Goal: Information Seeking & Learning: Learn about a topic

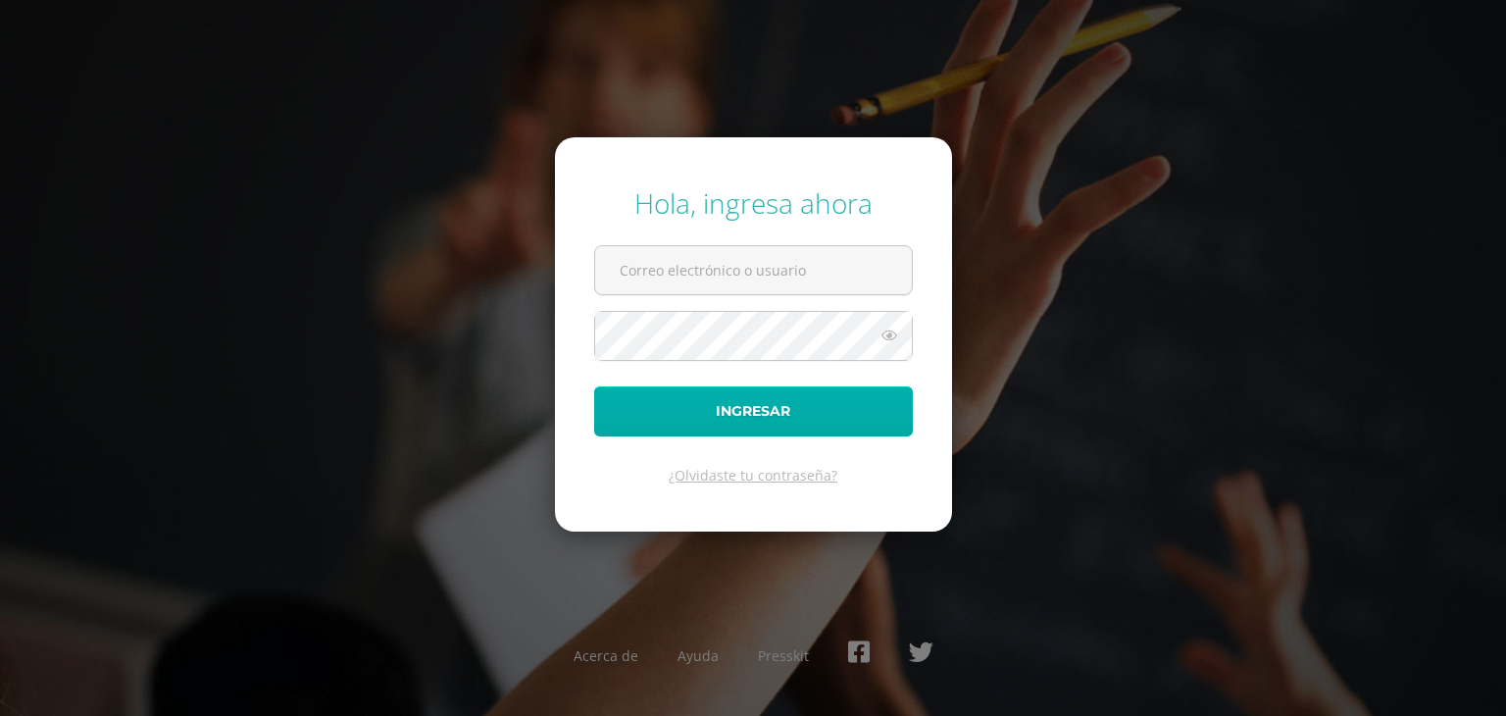
type input "56@laestrella.edu.gt"
click at [783, 430] on button "Ingresar" at bounding box center [753, 411] width 319 height 50
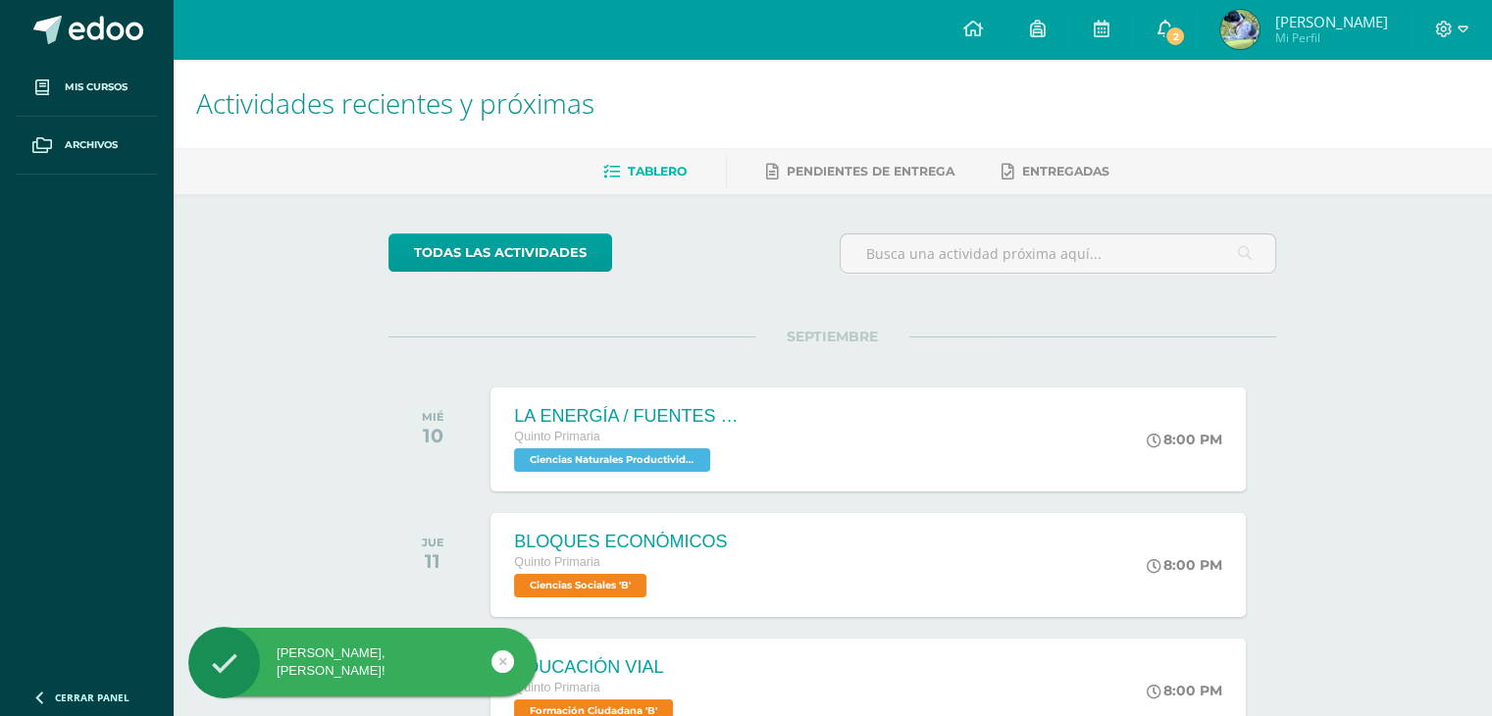
click at [1184, 15] on link "2" at bounding box center [1164, 29] width 63 height 59
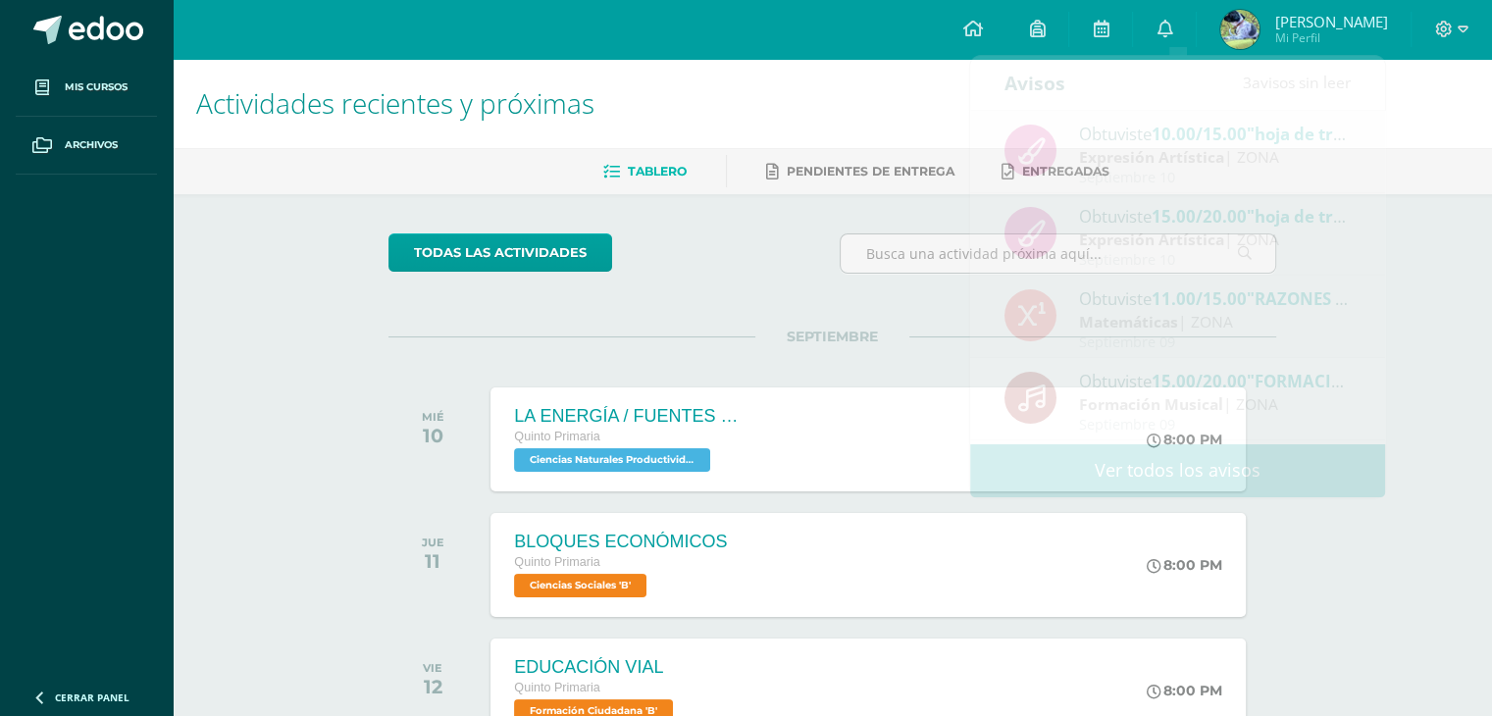
click at [1449, 304] on div "Actividades recientes y próximas Tablero Pendientes de entrega Entregadas todas…" at bounding box center [832, 651] width 1319 height 1184
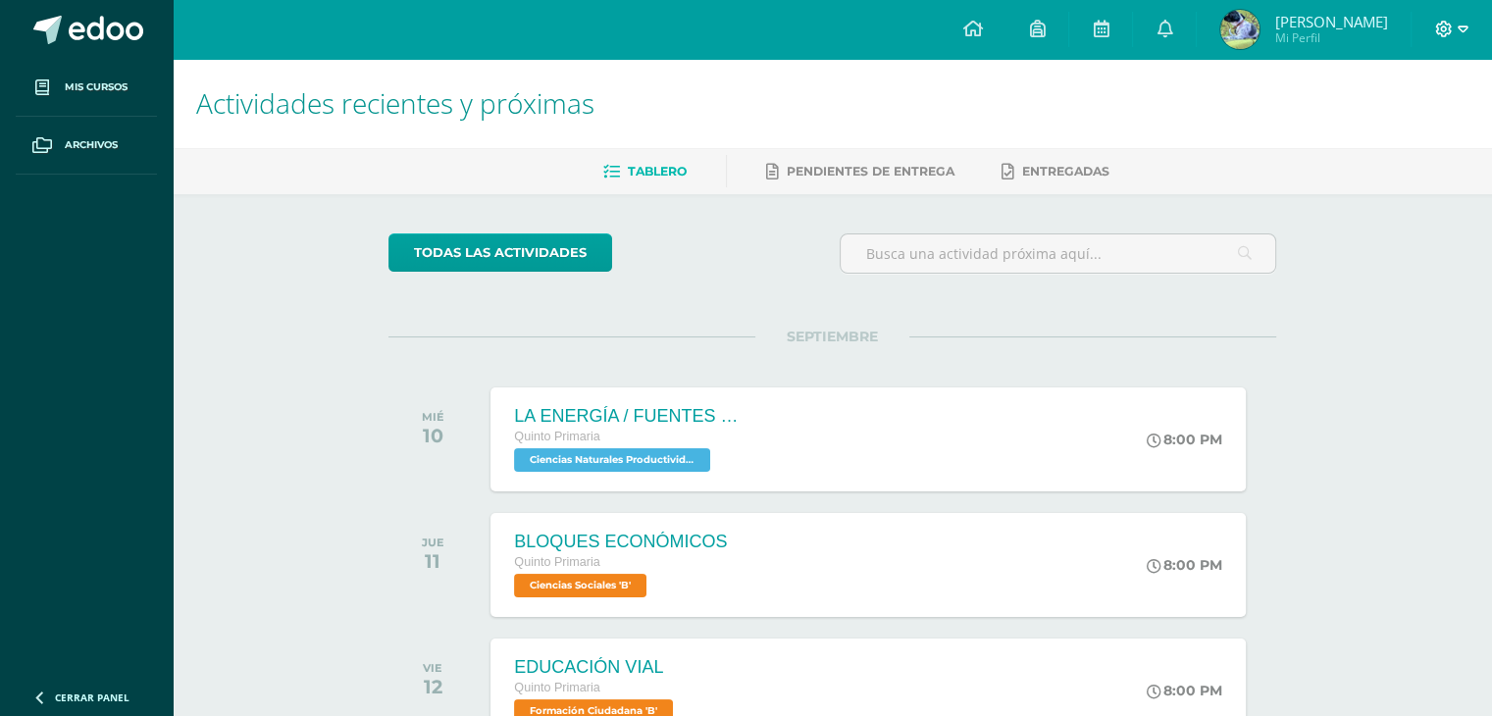
click at [1455, 28] on span at bounding box center [1451, 30] width 33 height 22
click at [1398, 146] on link "Cerrar sesión" at bounding box center [1389, 133] width 155 height 28
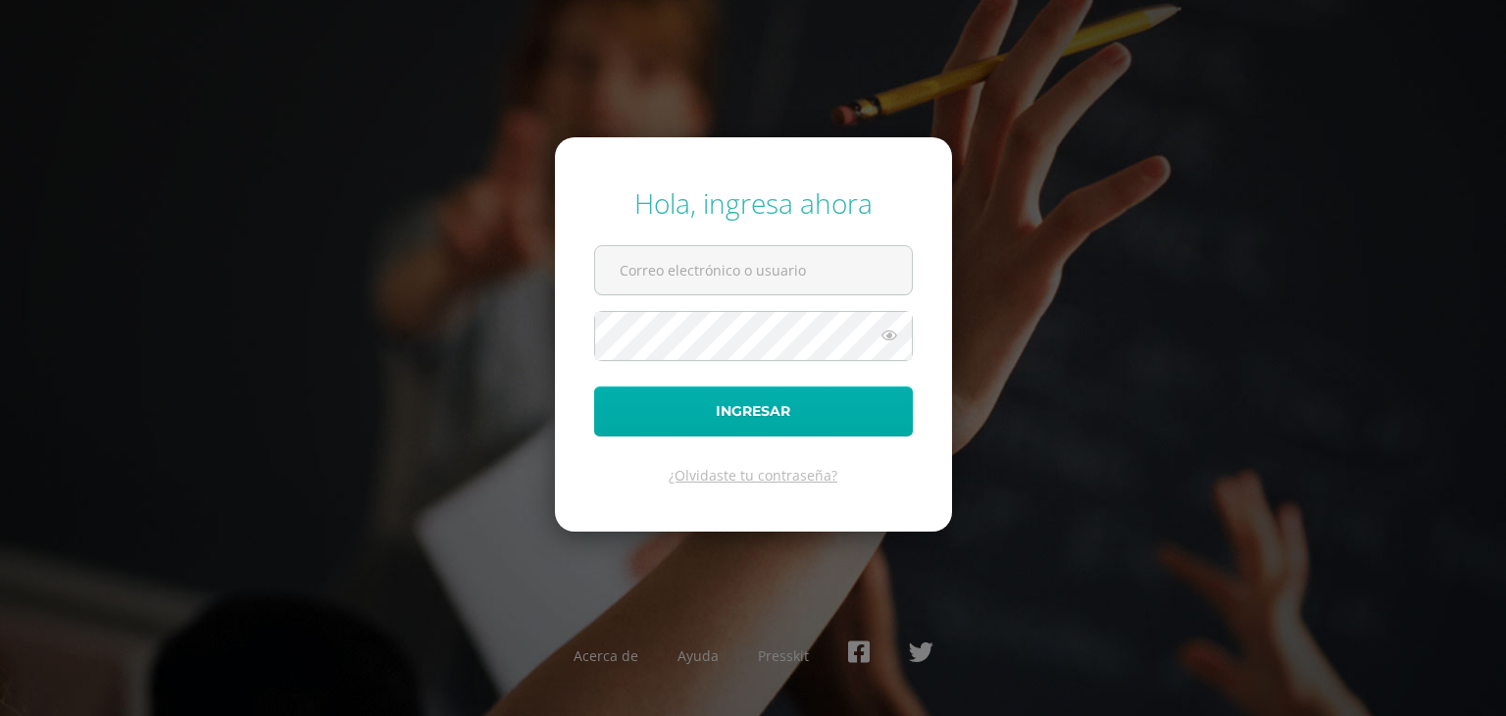
type input "56@laestrella.edu.gt"
click at [776, 400] on button "Ingresar" at bounding box center [753, 411] width 319 height 50
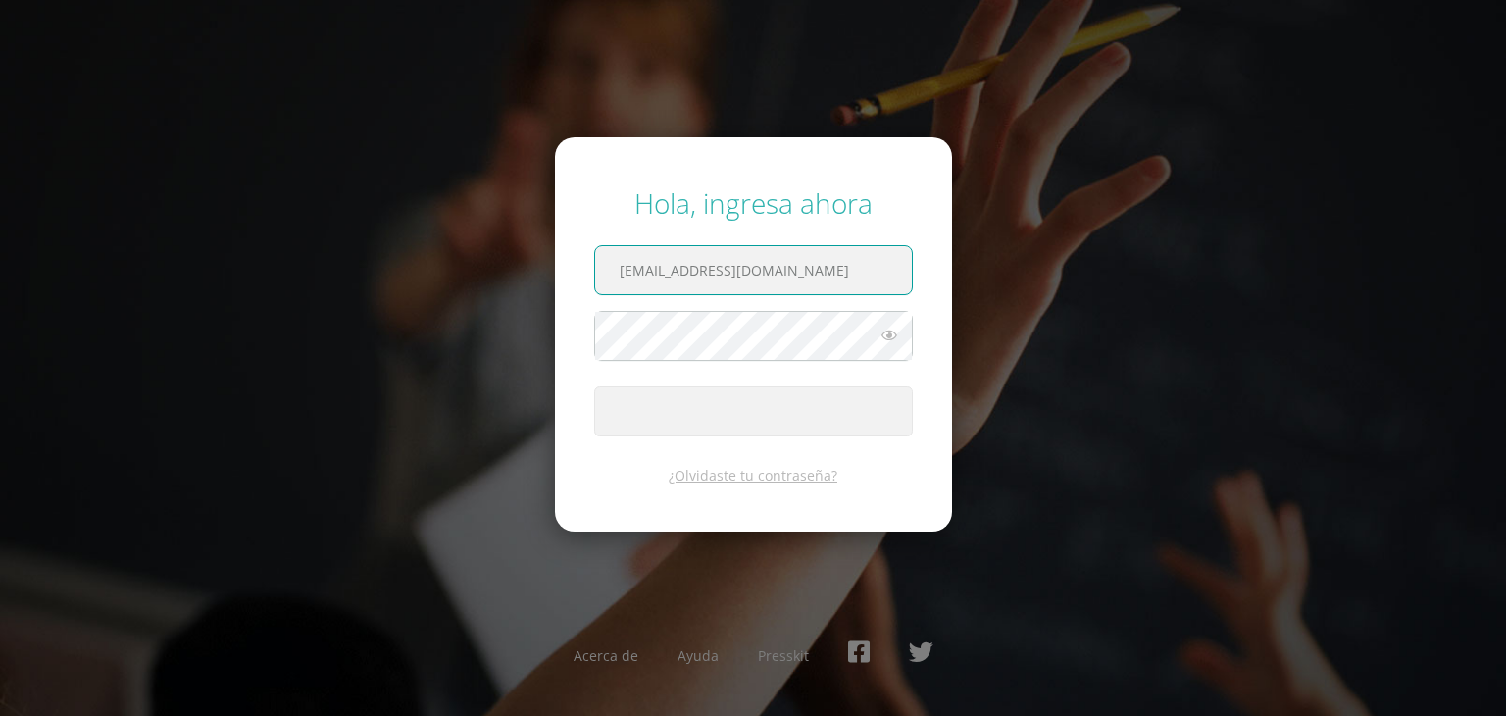
click at [764, 291] on input "56@laestrella.edu.gt" at bounding box center [753, 270] width 317 height 48
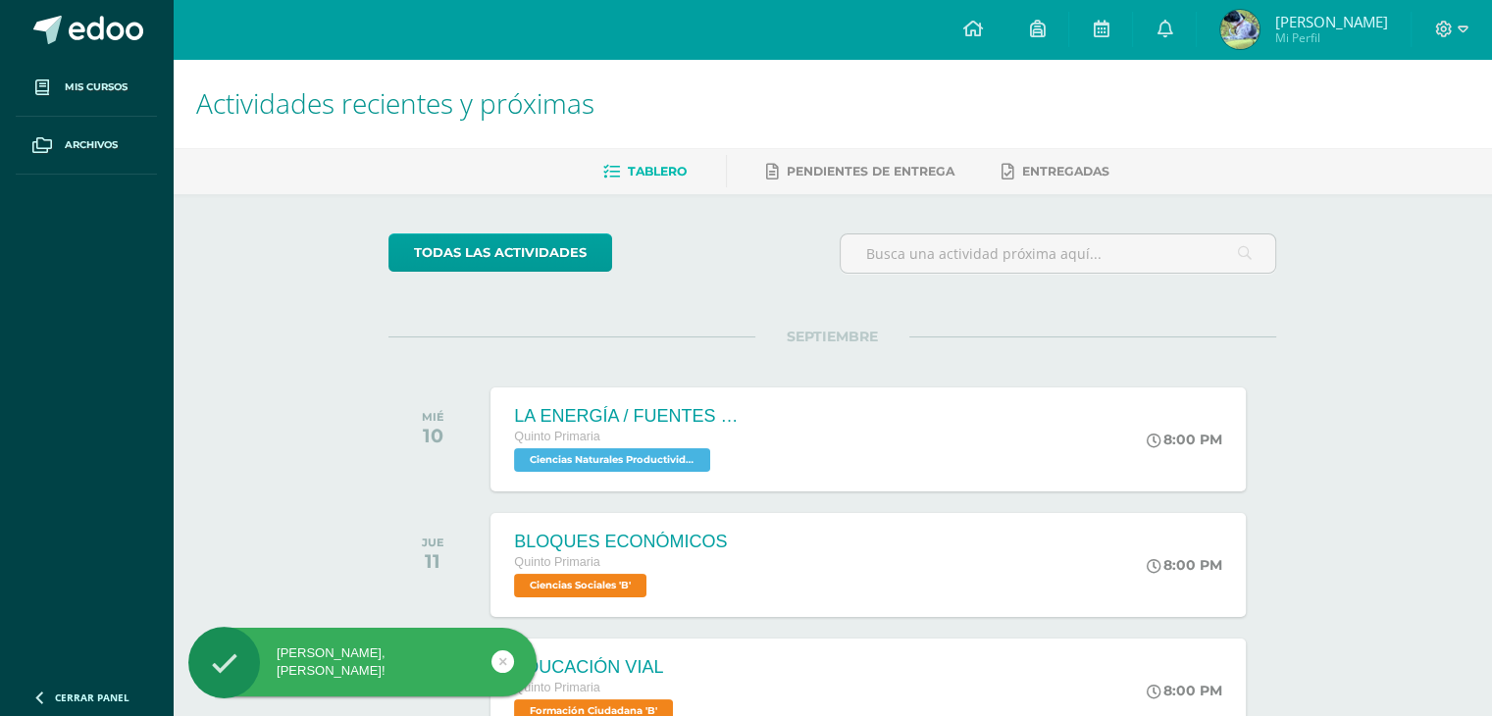
click at [493, 659] on link at bounding box center [502, 661] width 23 height 23
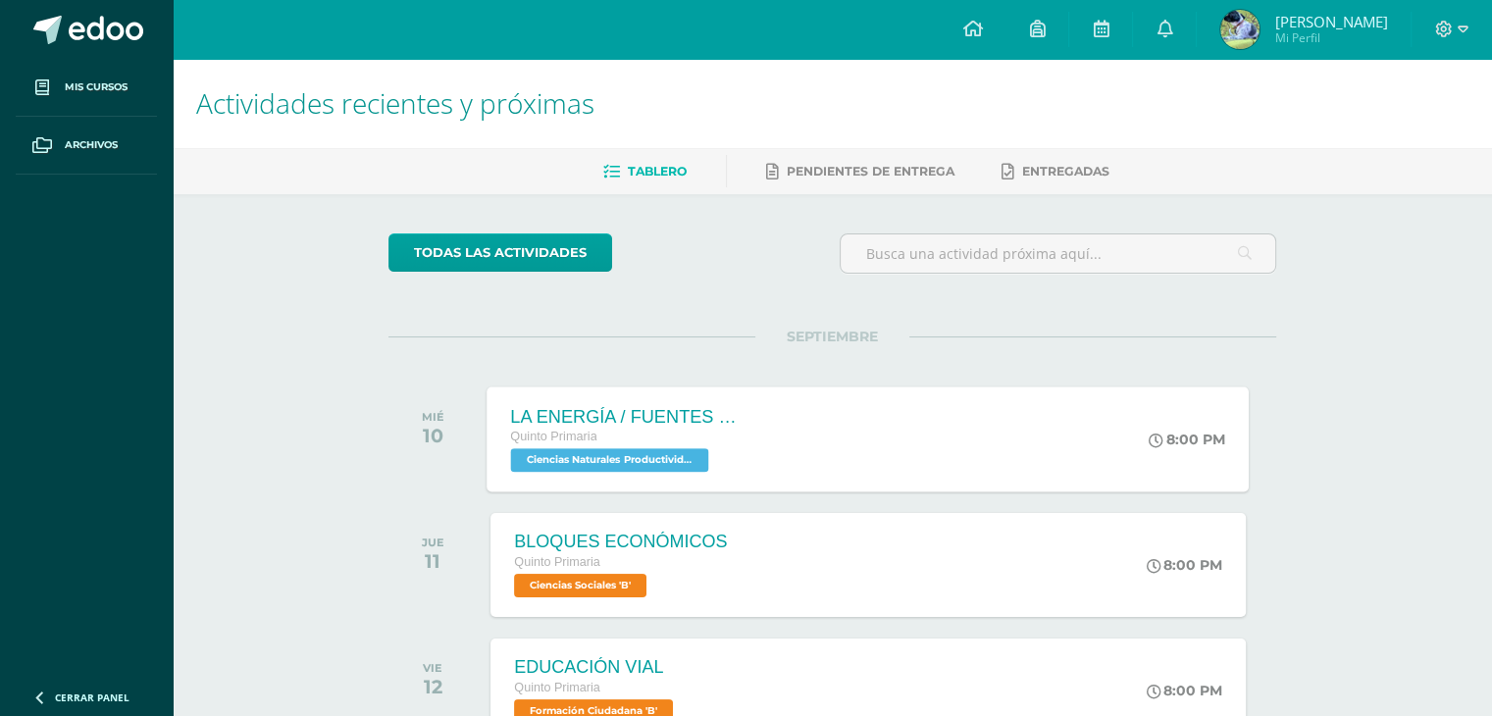
click at [890, 452] on div "LA ENERGÍA / FUENTES DE ENERGÍA Quinto Primaria Ciencias Naturales Productivida…" at bounding box center [868, 438] width 762 height 105
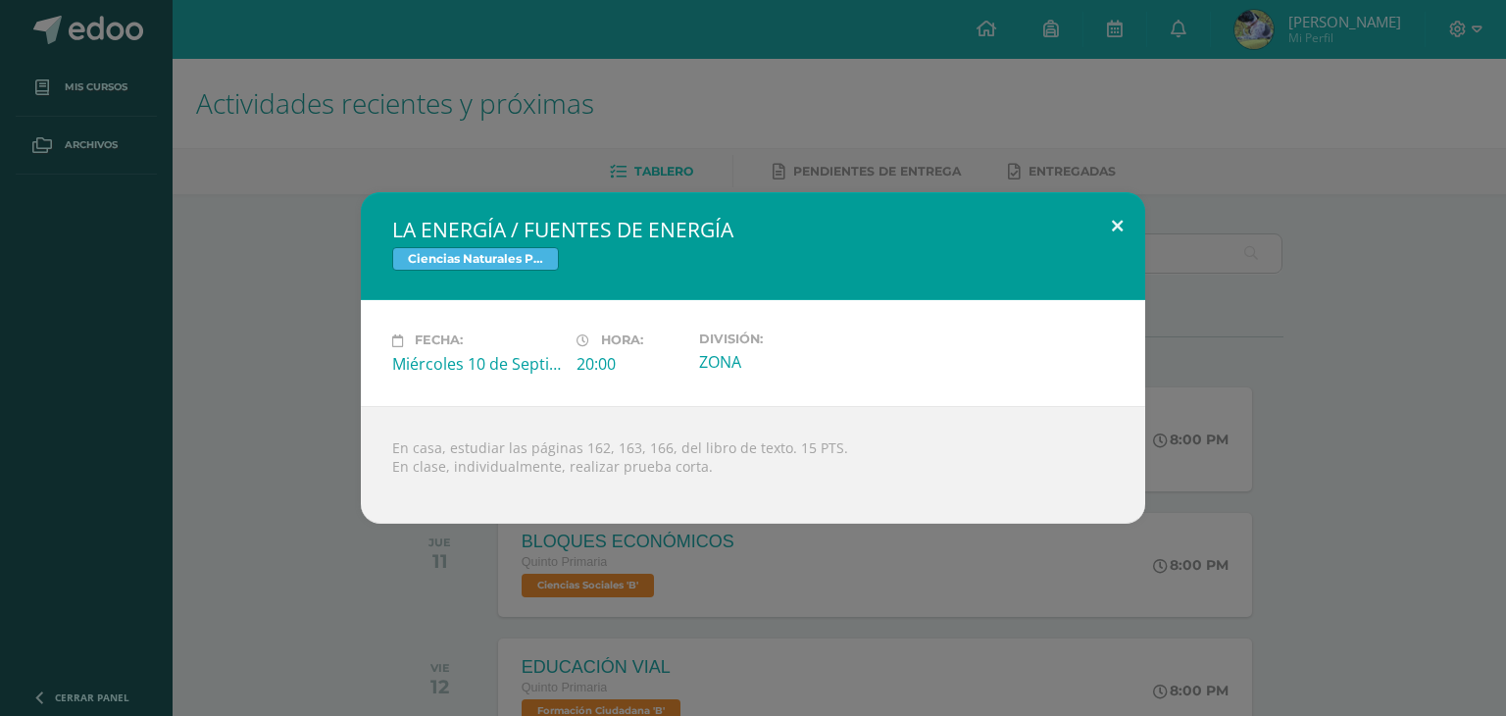
click at [1116, 228] on button at bounding box center [1117, 225] width 56 height 67
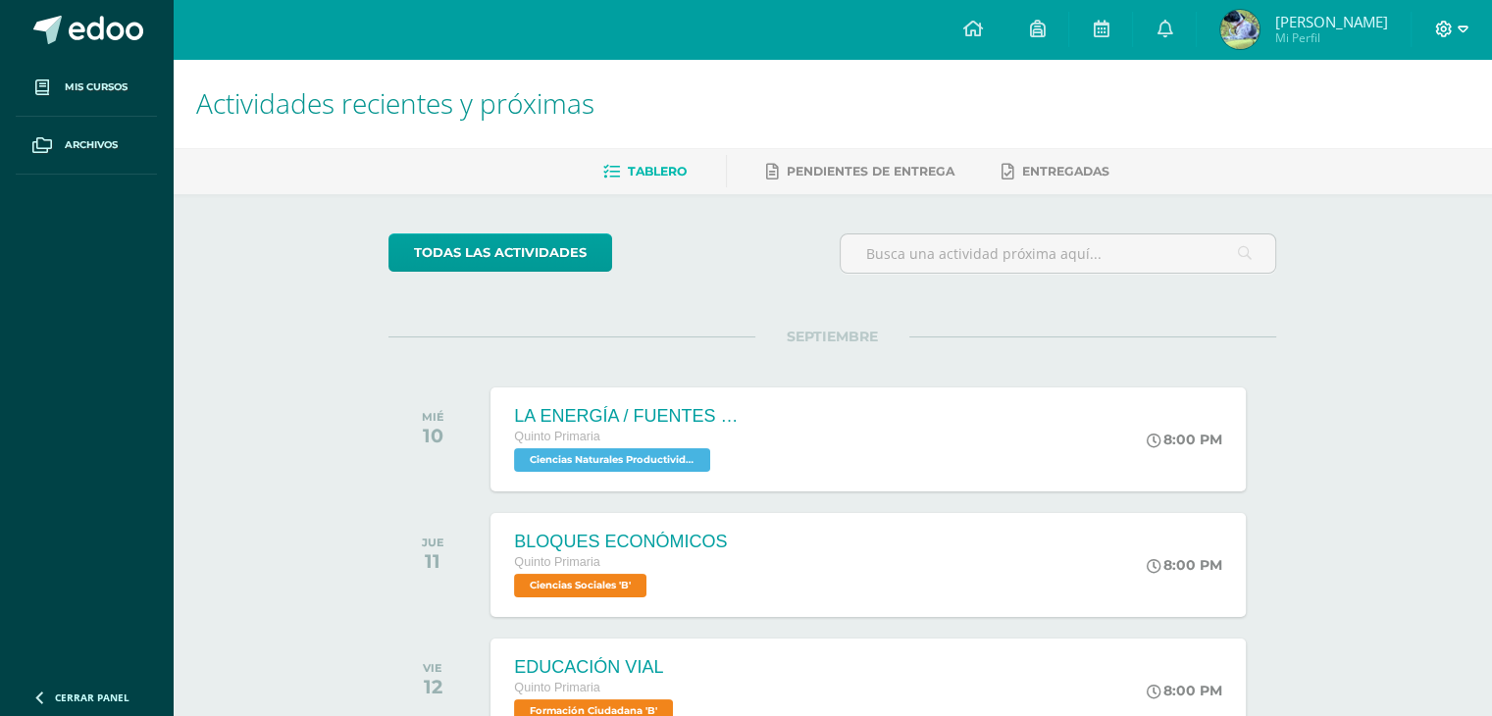
click at [1455, 32] on span at bounding box center [1451, 30] width 33 height 22
click at [1416, 125] on span "Cerrar sesión" at bounding box center [1399, 133] width 88 height 19
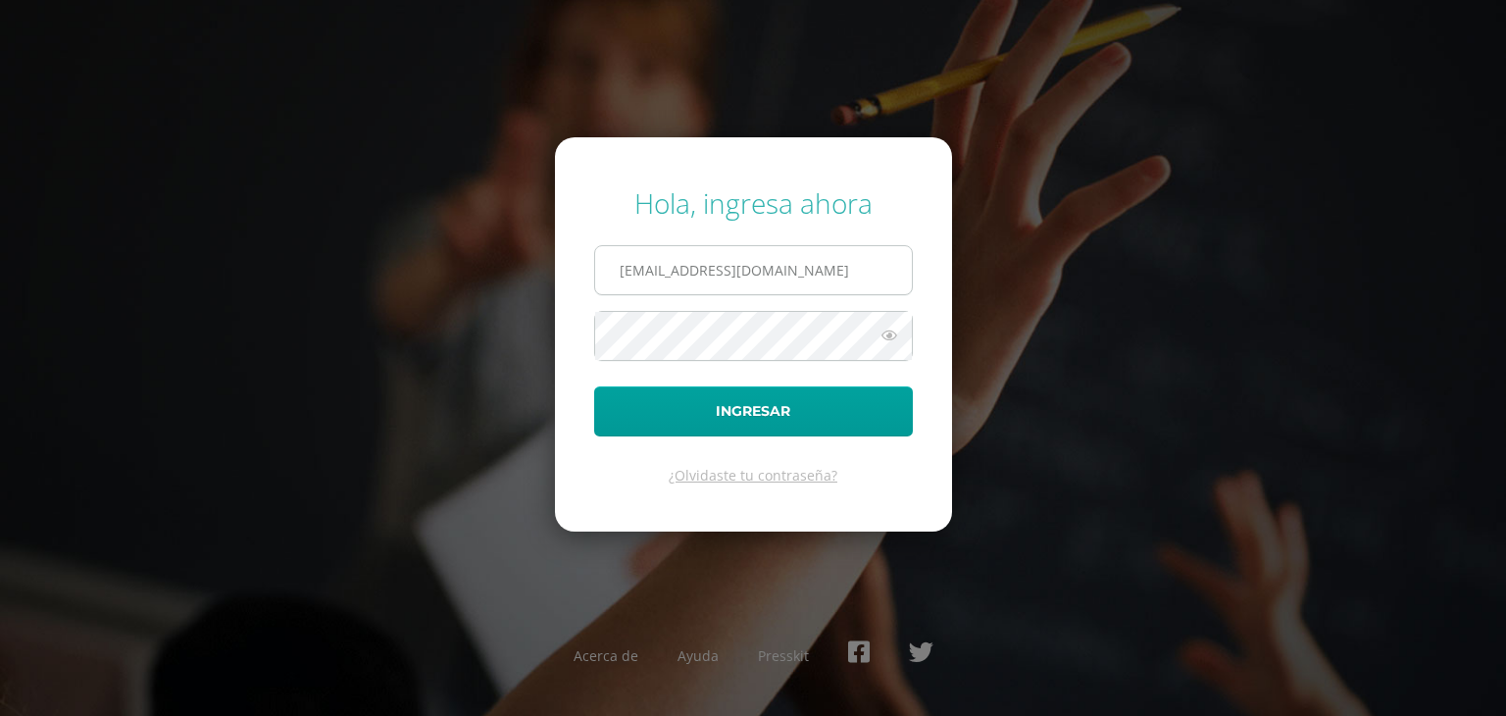
click at [875, 269] on input "56@laestrella.edu.gt" at bounding box center [753, 270] width 317 height 48
type input "2@laestrella.edu.gt"
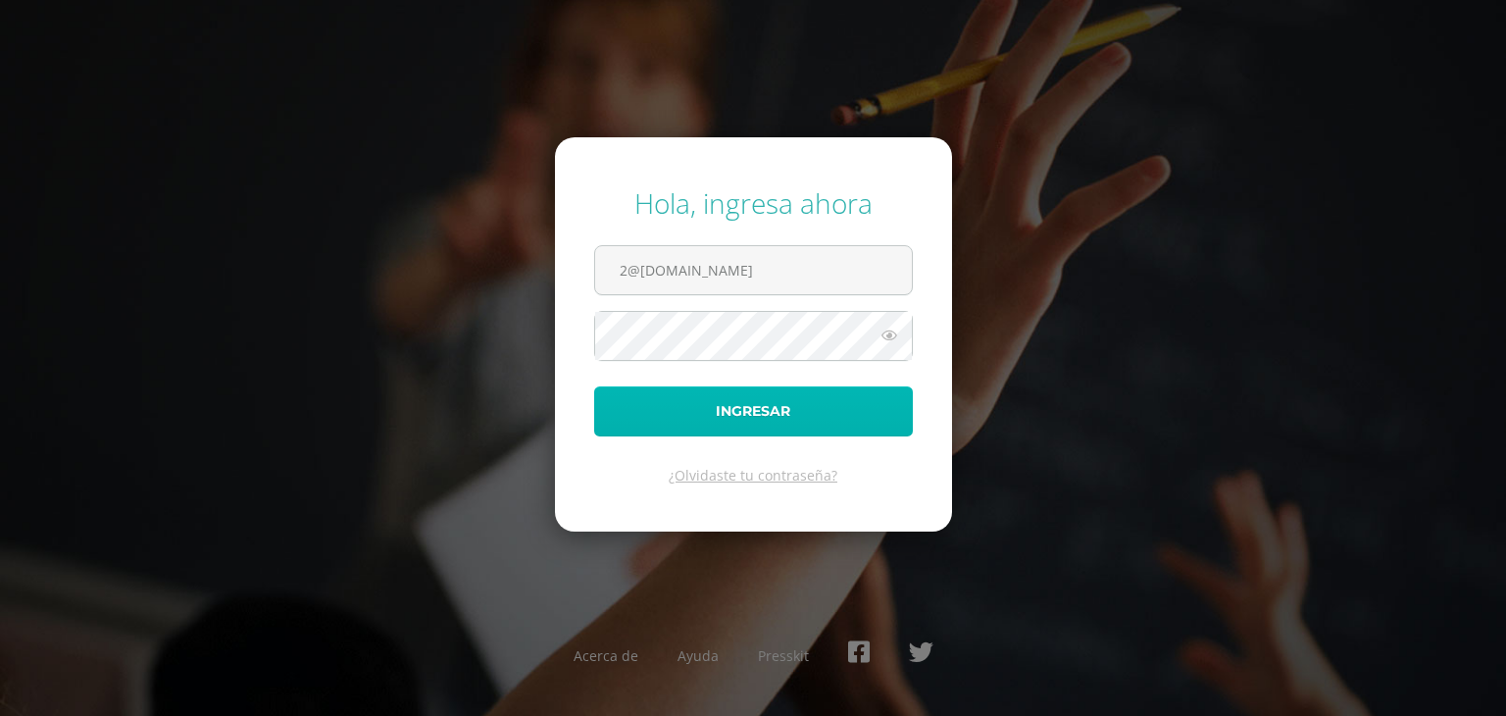
click at [775, 419] on button "Ingresar" at bounding box center [753, 411] width 319 height 50
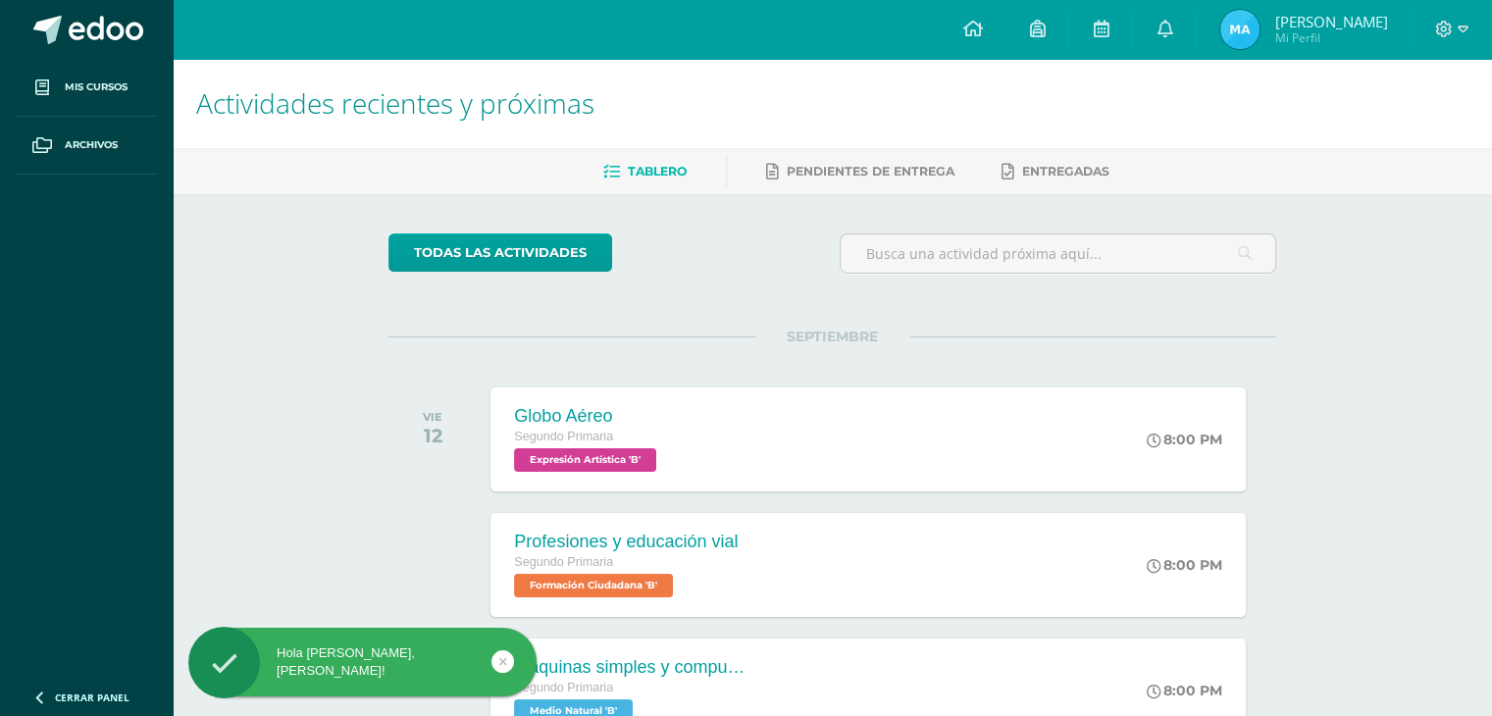
scroll to position [294, 0]
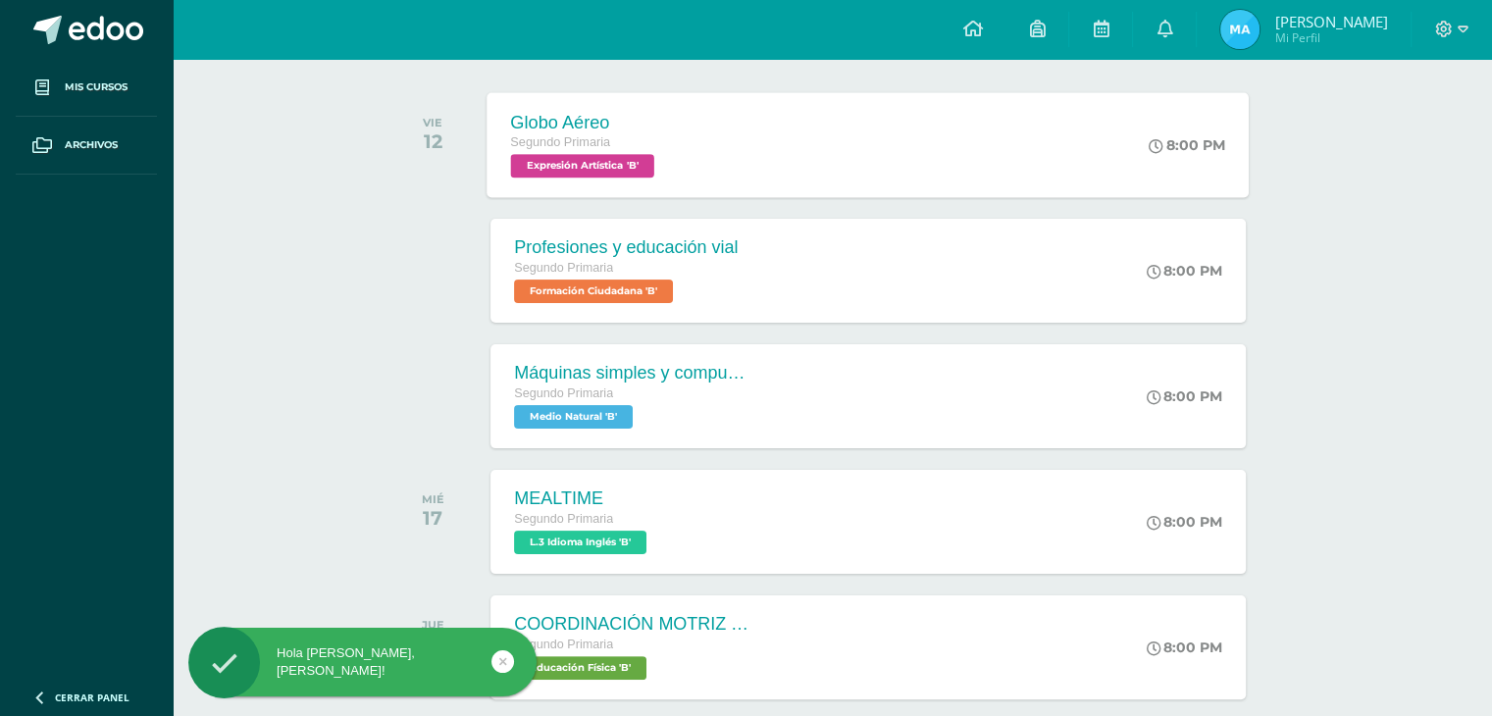
click at [733, 147] on div "Globo Aéreo Segundo Primaria Expresión Artística 'B' 8:00 PM Globo Aéreo Expres…" at bounding box center [868, 144] width 762 height 105
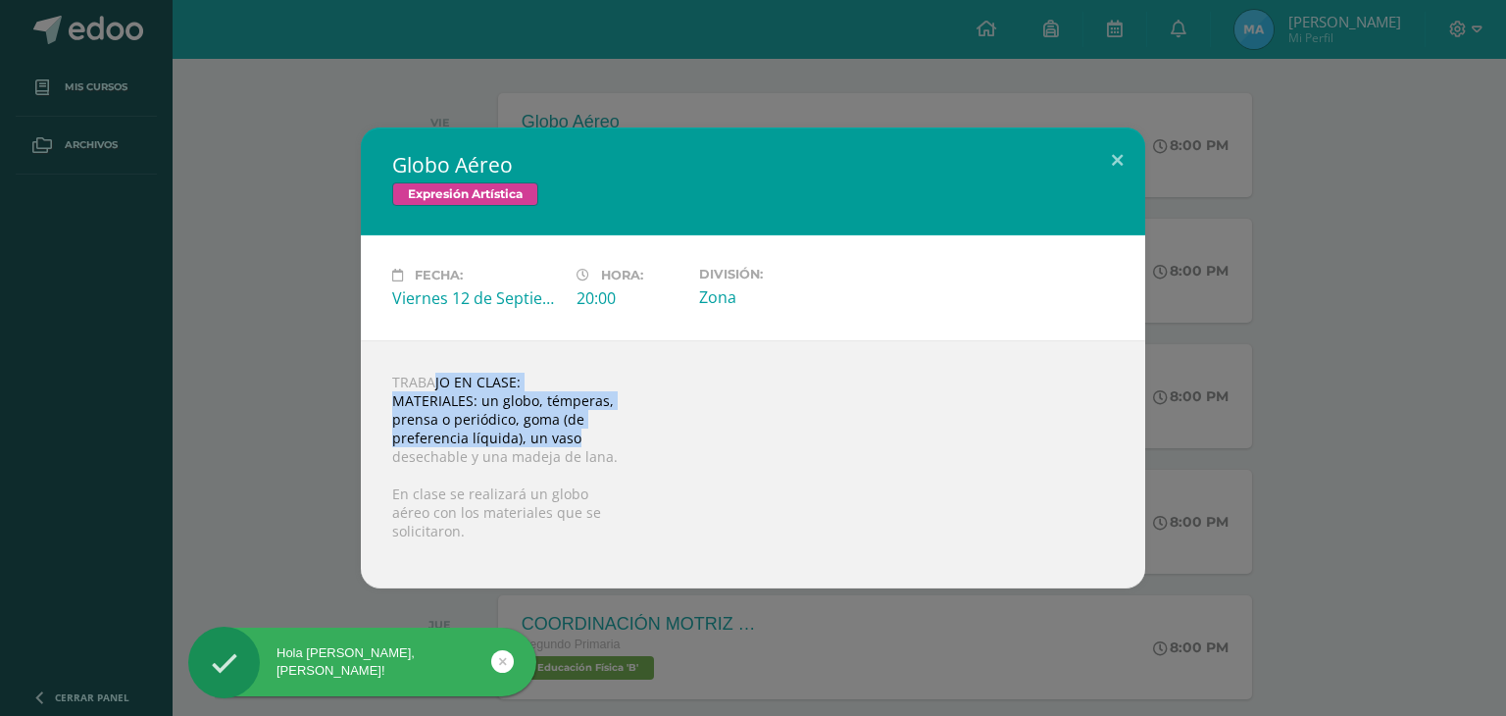
drag, startPoint x: 359, startPoint y: 377, endPoint x: 714, endPoint y: 450, distance: 362.5
click at [714, 450] on div "Globo Aéreo Expresión Artística Fecha: Viernes 12 de Septiembre Hora: 20:00 Div…" at bounding box center [753, 357] width 1491 height 461
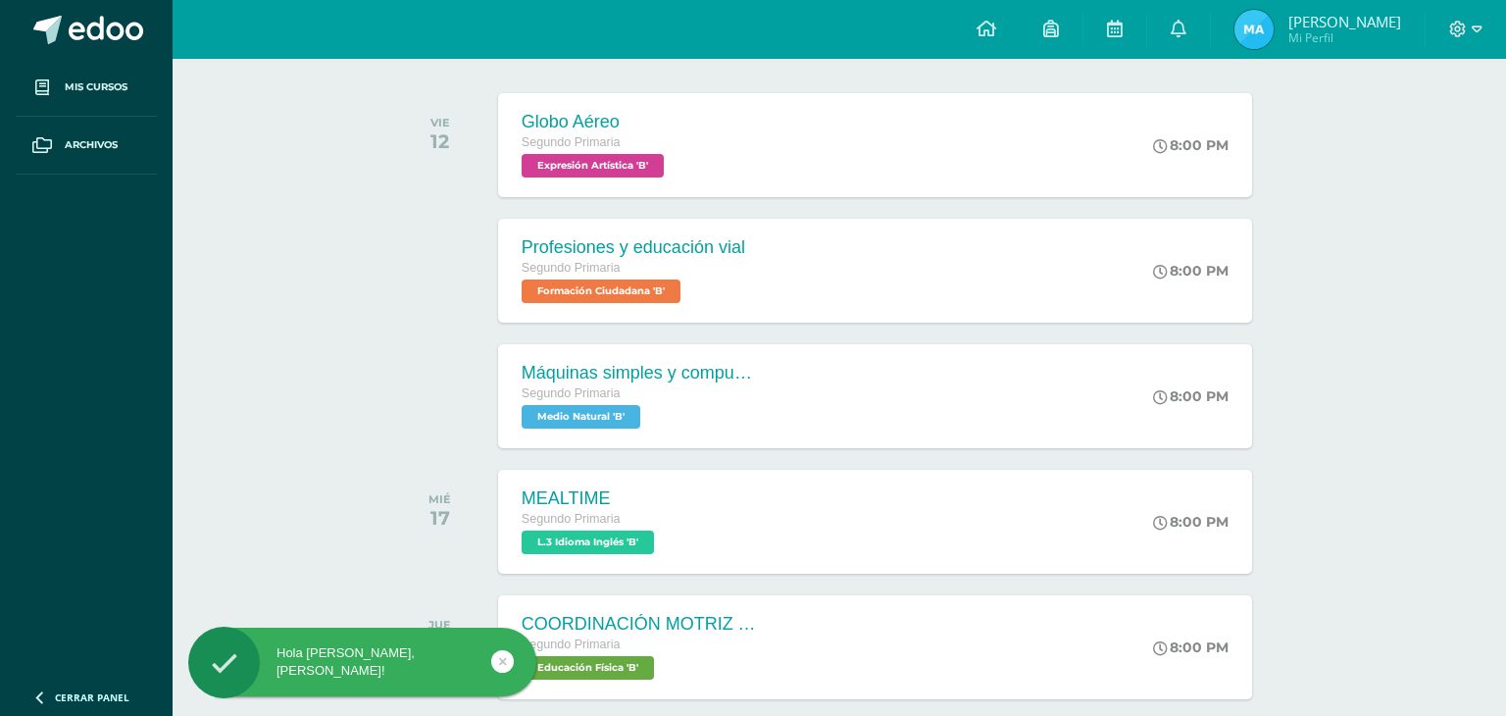
click at [714, 451] on div "TRABAJO EN CLASE: MATERIALES: un globo, témperas, prensa o periódico, goma (de …" at bounding box center [753, 454] width 706 height 224
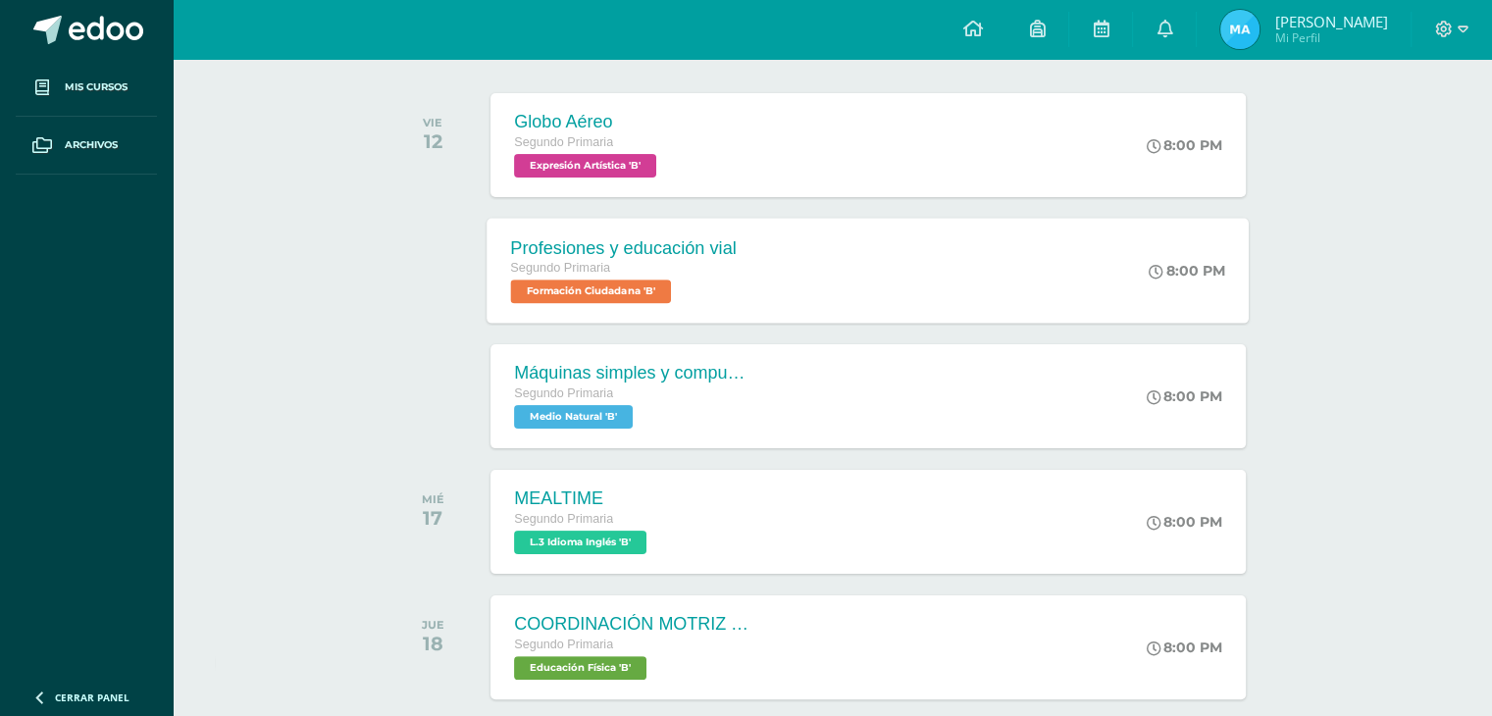
click at [675, 266] on div "Segundo Primaria" at bounding box center [624, 269] width 226 height 22
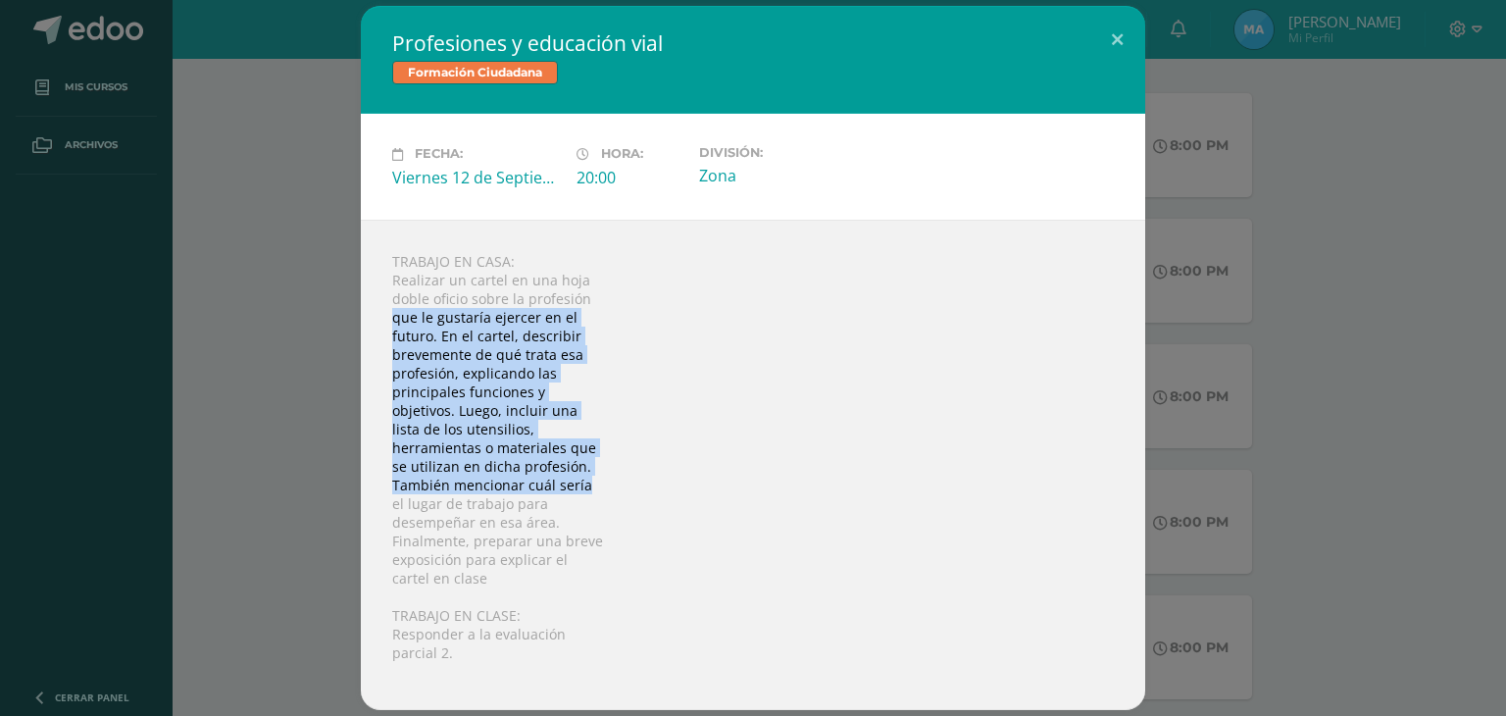
drag, startPoint x: 384, startPoint y: 318, endPoint x: 702, endPoint y: 480, distance: 356.6
click at [702, 480] on div "TRABAJO EN CASA: Realizar un cartel en una hoja doble oficio sobre la profesión…" at bounding box center [753, 465] width 785 height 490
click at [677, 444] on div "TRABAJO EN CASA: Realizar un cartel en una hoja doble oficio sobre la profesión…" at bounding box center [753, 465] width 785 height 490
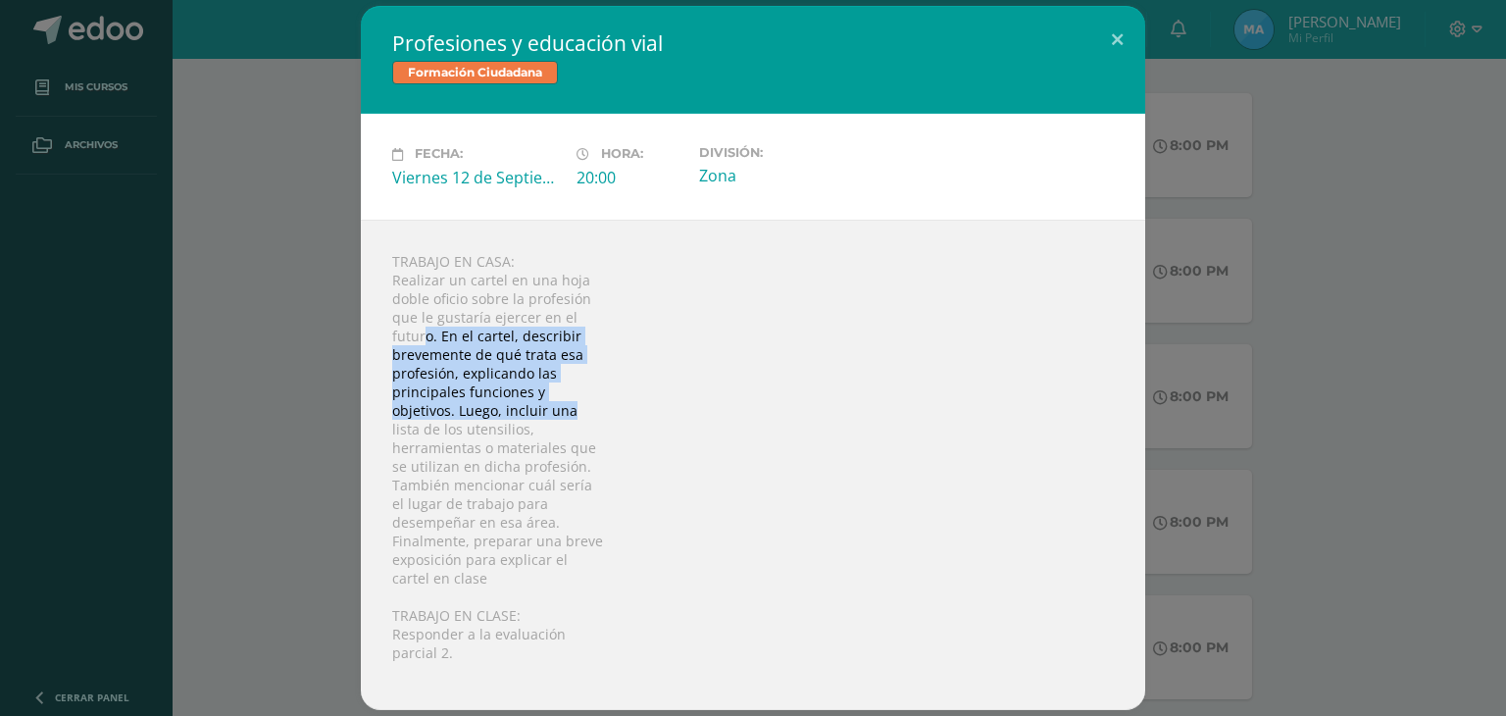
drag, startPoint x: 423, startPoint y: 325, endPoint x: 669, endPoint y: 412, distance: 261.2
click at [669, 411] on div "TRABAJO EN CASA: Realizar un cartel en una hoja doble oficio sobre la profesión…" at bounding box center [753, 465] width 785 height 490
click at [663, 412] on div "TRABAJO EN CASA: Realizar un cartel en una hoja doble oficio sobre la profesión…" at bounding box center [753, 465] width 785 height 490
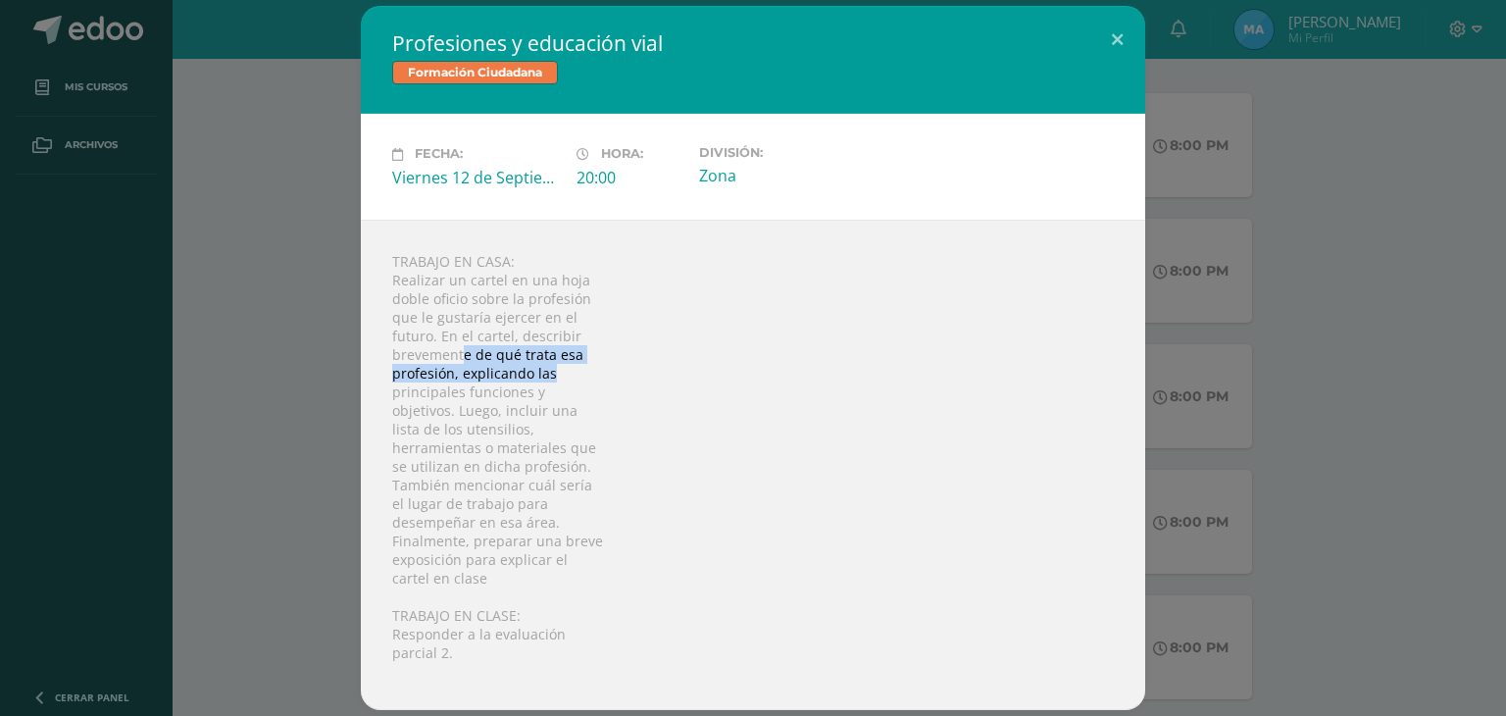
drag, startPoint x: 463, startPoint y: 358, endPoint x: 604, endPoint y: 370, distance: 141.7
click at [604, 370] on div "TRABAJO EN CASA: Realizar un cartel en una hoja doble oficio sobre la profesión…" at bounding box center [753, 465] width 785 height 490
drag, startPoint x: 603, startPoint y: 370, endPoint x: 586, endPoint y: 370, distance: 16.7
click at [602, 370] on div "TRABAJO EN CASA: Realizar un cartel en una hoja doble oficio sobre la profesión…" at bounding box center [753, 465] width 785 height 490
click at [406, 372] on div "TRABAJO EN CASA: Realizar un cartel en una hoja doble oficio sobre la profesión…" at bounding box center [753, 465] width 785 height 490
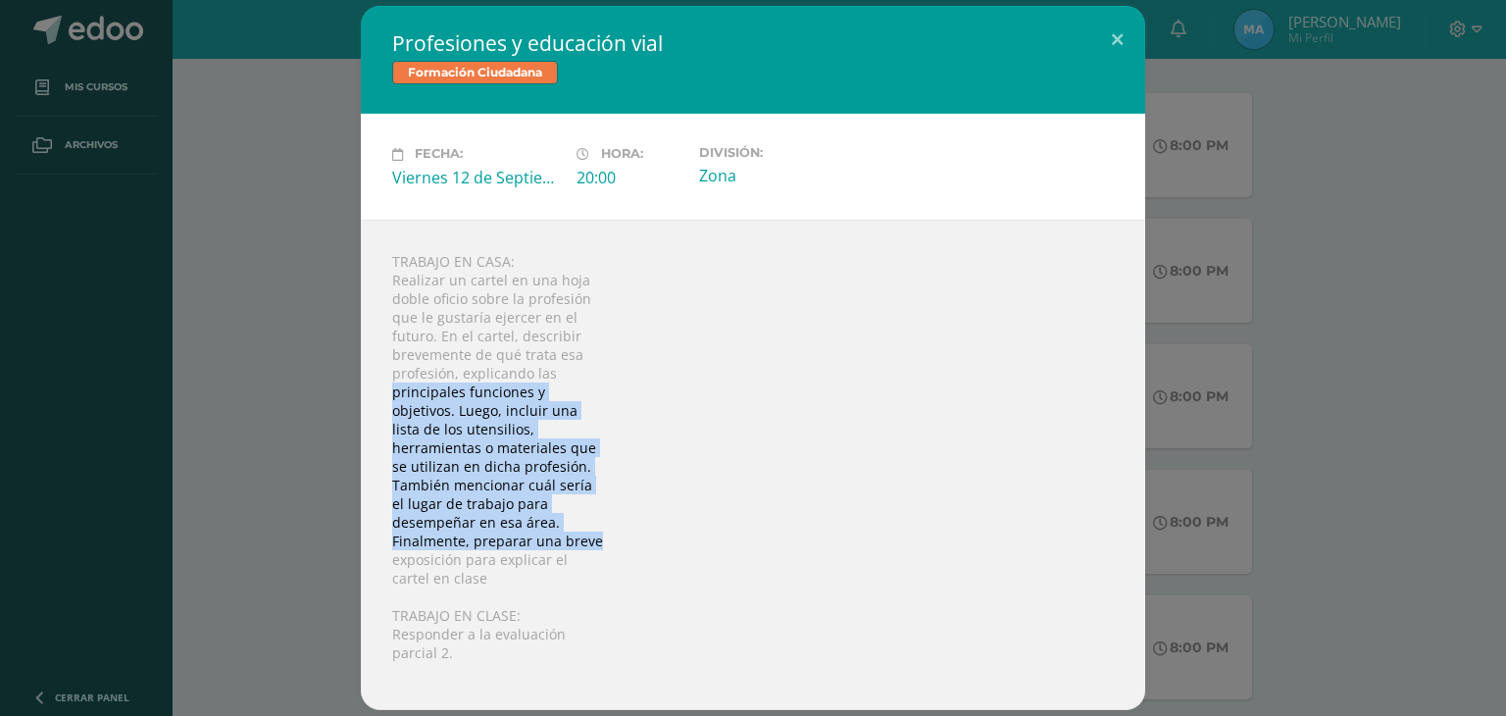
drag, startPoint x: 381, startPoint y: 393, endPoint x: 642, endPoint y: 532, distance: 295.2
click at [642, 532] on div "TRABAJO EN CASA: Realizar un cartel en una hoja doble oficio sobre la profesión…" at bounding box center [753, 465] width 785 height 490
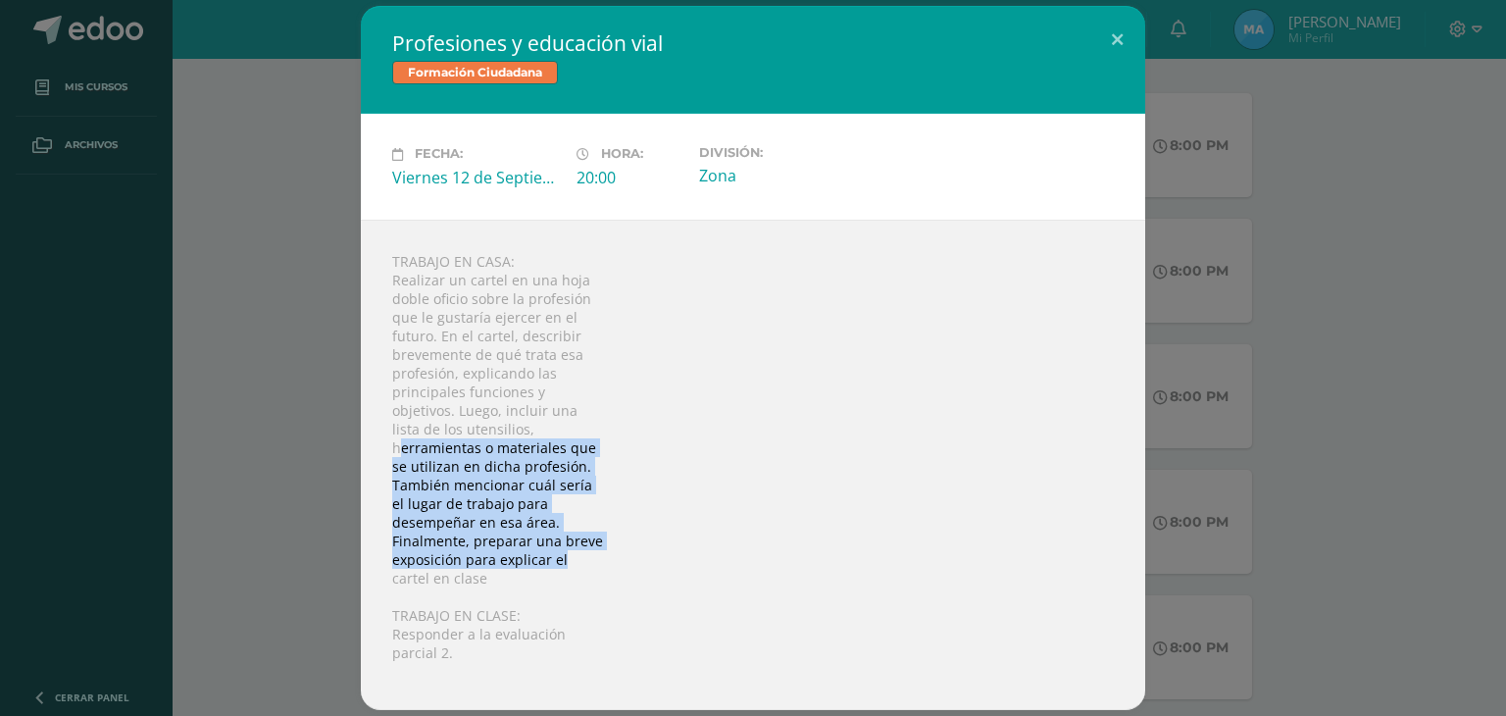
drag, startPoint x: 399, startPoint y: 448, endPoint x: 721, endPoint y: 558, distance: 339.9
click at [721, 558] on div "TRABAJO EN CASA: Realizar un cartel en una hoja doble oficio sobre la profesión…" at bounding box center [753, 465] width 785 height 490
drag, startPoint x: 401, startPoint y: 482, endPoint x: 608, endPoint y: 583, distance: 230.3
click at [604, 571] on div "TRABAJO EN CASA: Realizar un cartel en una hoja doble oficio sobre la profesión…" at bounding box center [753, 465] width 785 height 490
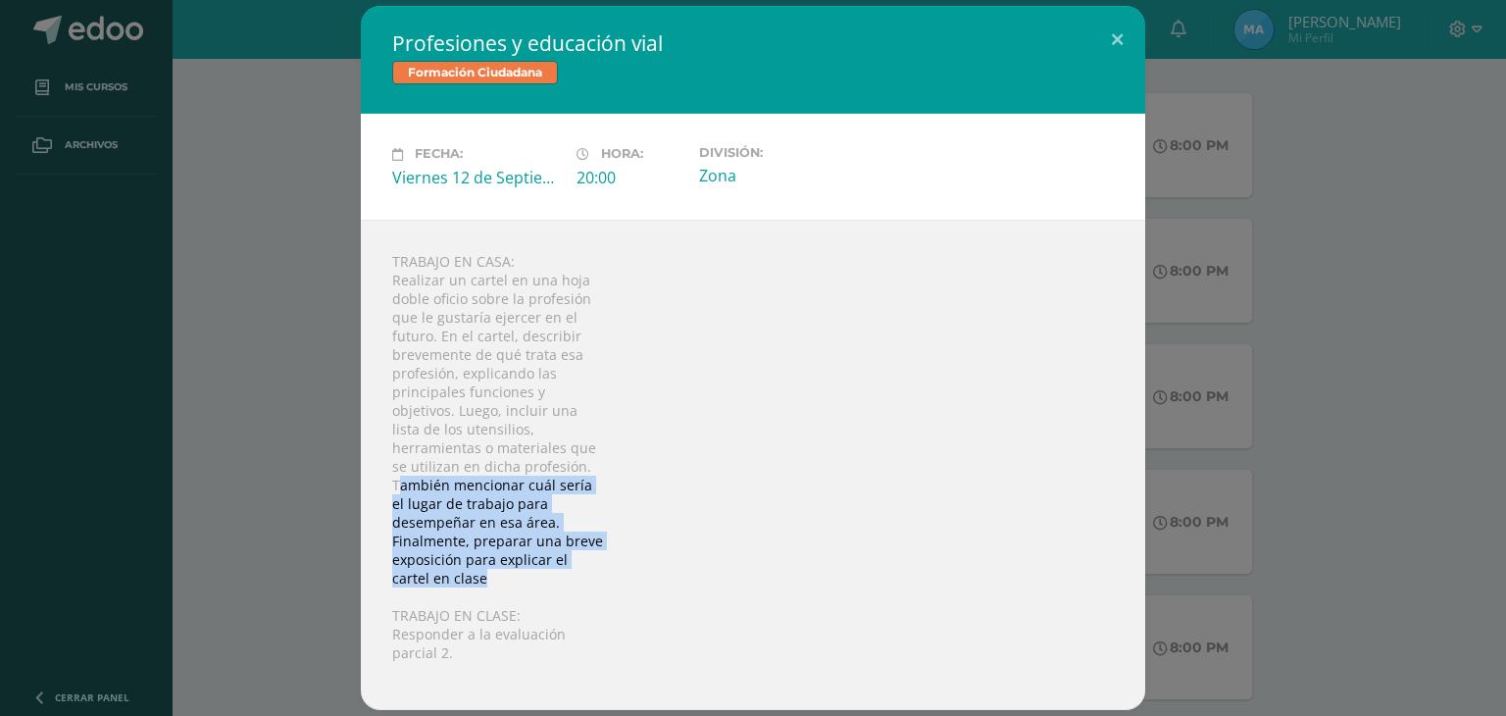
click at [608, 583] on div "TRABAJO EN CASA: Realizar un cartel en una hoja doble oficio sobre la profesión…" at bounding box center [753, 465] width 785 height 490
drag, startPoint x: 396, startPoint y: 516, endPoint x: 624, endPoint y: 590, distance: 239.4
click at [624, 590] on div "TRABAJO EN CASA: Realizar un cartel en una hoja doble oficio sobre la profesión…" at bounding box center [753, 465] width 785 height 490
click at [617, 590] on div "TRABAJO EN CASA: Realizar un cartel en una hoja doble oficio sobre la profesión…" at bounding box center [753, 465] width 785 height 490
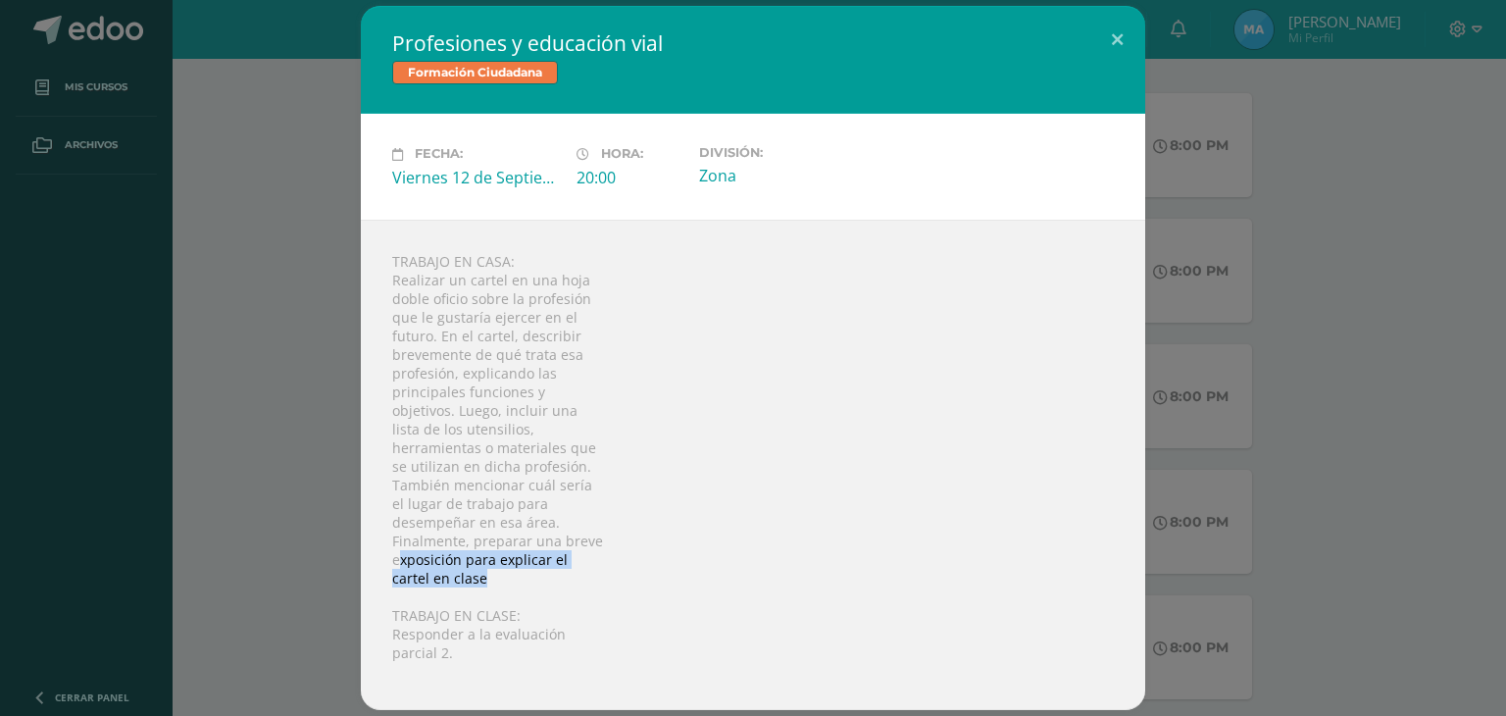
drag, startPoint x: 401, startPoint y: 558, endPoint x: 545, endPoint y: 574, distance: 145.0
click at [545, 574] on div "TRABAJO EN CASA: Realizar un cartel en una hoja doble oficio sobre la profesión…" at bounding box center [753, 465] width 785 height 490
drag, startPoint x: 552, startPoint y: 582, endPoint x: 561, endPoint y: 605, distance: 25.1
click at [552, 582] on div "TRABAJO EN CASA: Realizar un cartel en una hoja doble oficio sobre la profesión…" at bounding box center [753, 465] width 785 height 490
click at [565, 615] on div "TRABAJO EN CASA: Realizar un cartel en una hoja doble oficio sobre la profesión…" at bounding box center [753, 465] width 785 height 490
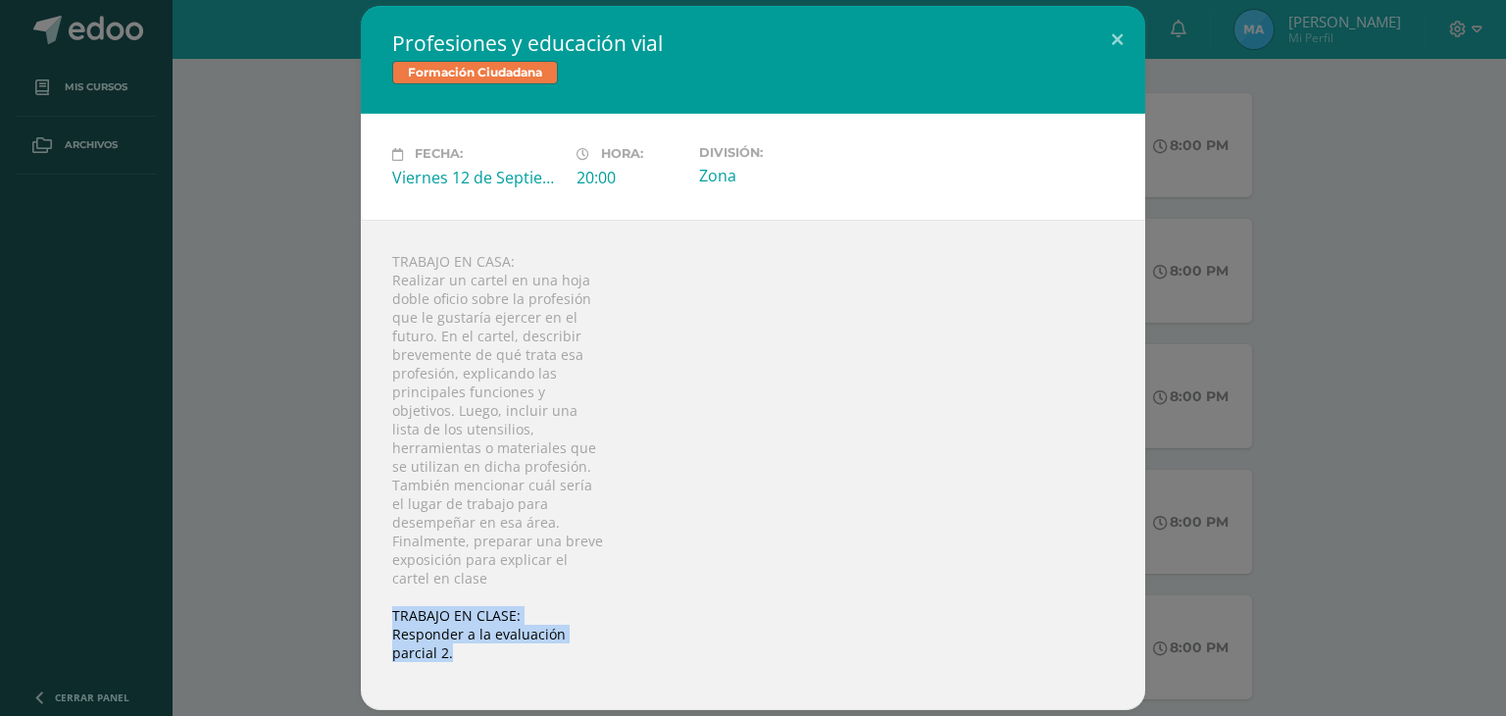
drag, startPoint x: 394, startPoint y: 625, endPoint x: 592, endPoint y: 683, distance: 206.4
click at [596, 690] on div "TRABAJO EN CASA: Realizar un cartel en una hoja doble oficio sobre la profesión…" at bounding box center [753, 465] width 785 height 490
click at [393, 260] on div "TRABAJO EN CASA: Realizar un cartel en una hoja doble oficio sobre la profesión…" at bounding box center [753, 465] width 785 height 490
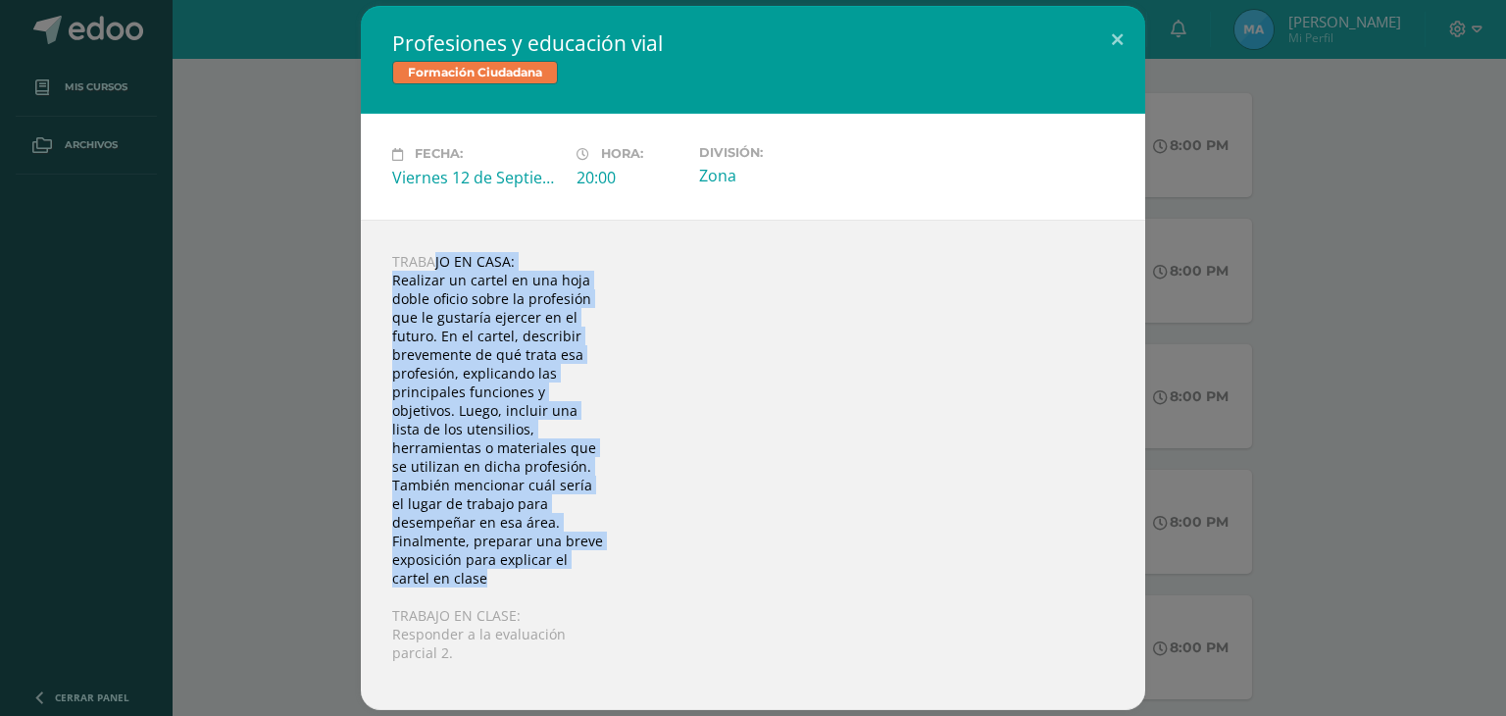
drag, startPoint x: 389, startPoint y: 260, endPoint x: 667, endPoint y: 578, distance: 421.9
click at [667, 578] on div "TRABAJO EN CASA: Realizar un cartel en una hoja doble oficio sobre la profesión…" at bounding box center [753, 465] width 785 height 490
copy div "TRABAJO EN CASA: Realizar un cartel en una hoja doble oficio sobre la profesión…"
click at [1120, 33] on button at bounding box center [1117, 39] width 56 height 67
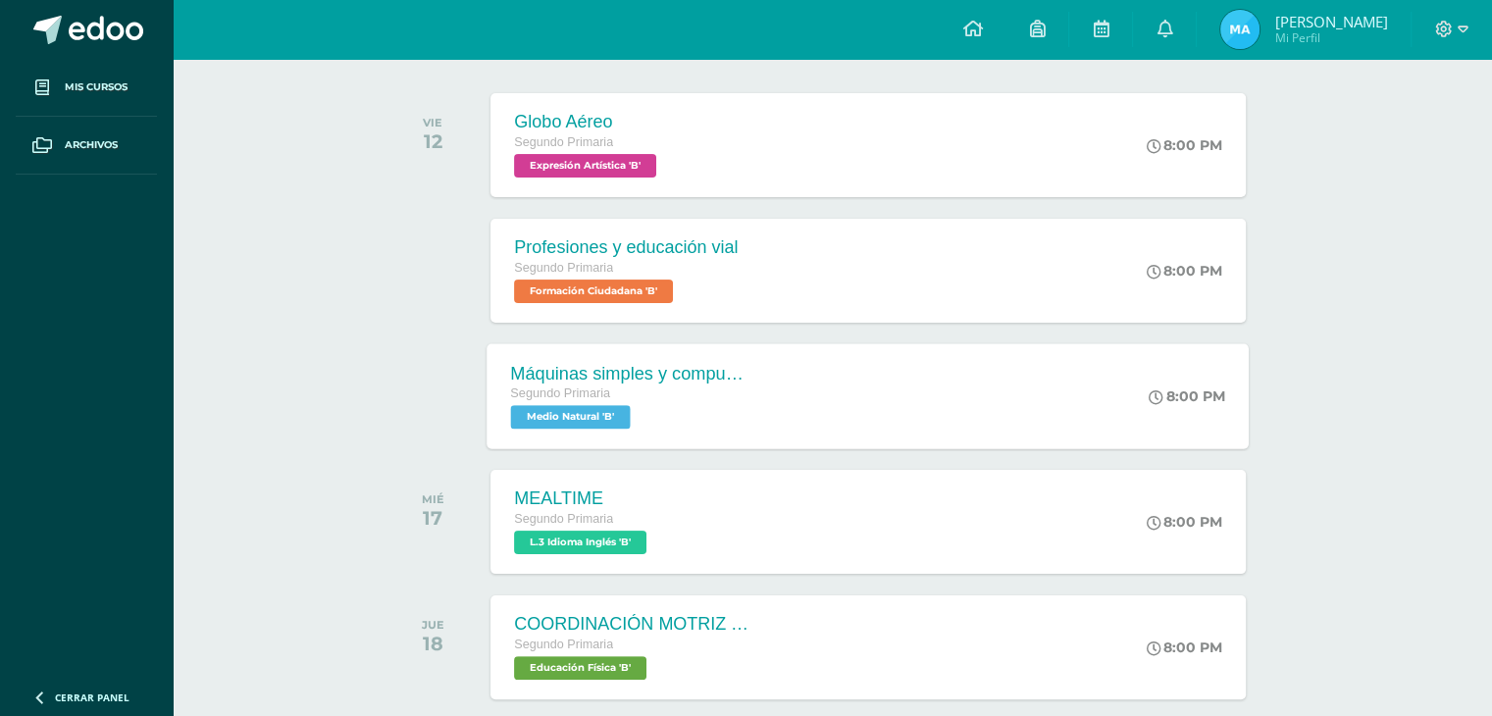
click at [629, 381] on div "Máquinas simples y compuestas" at bounding box center [629, 373] width 237 height 21
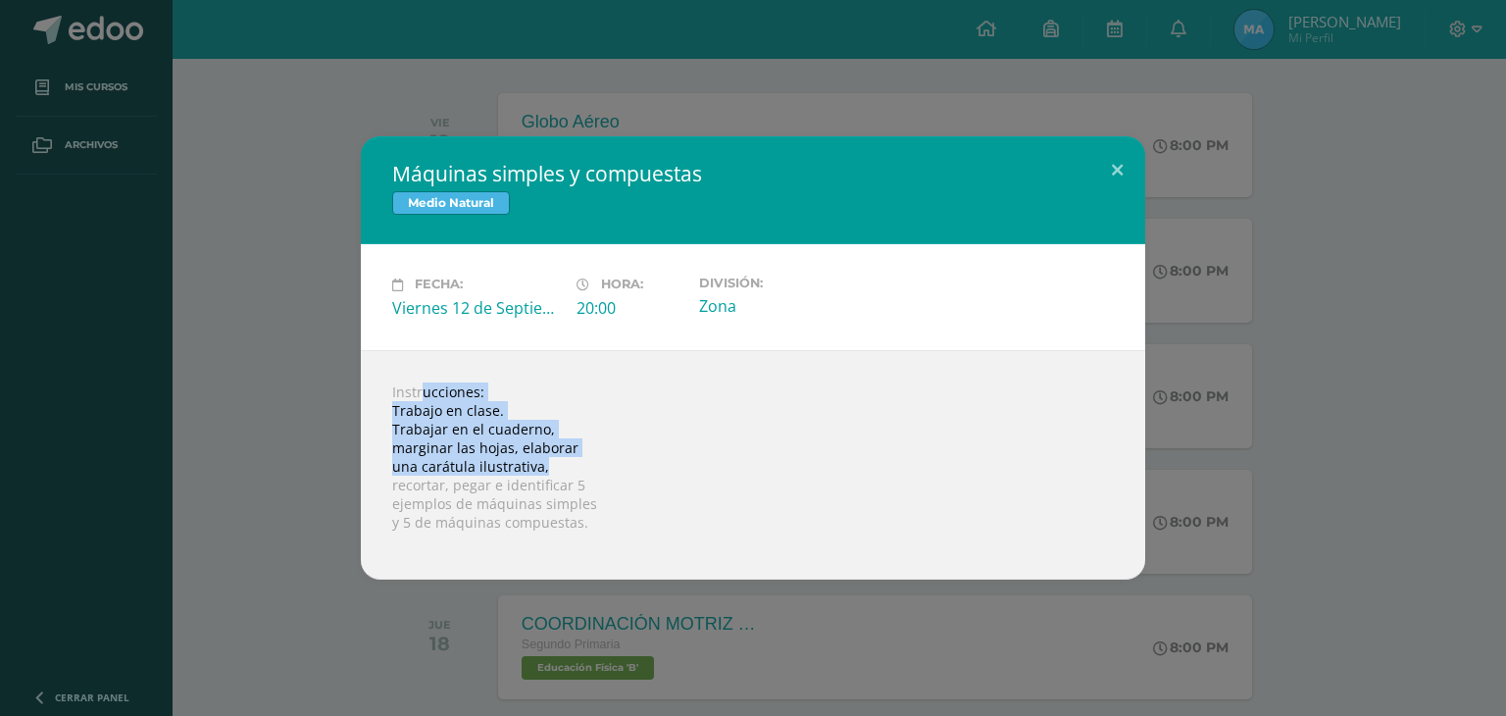
drag, startPoint x: 380, startPoint y: 393, endPoint x: 755, endPoint y: 478, distance: 384.9
click at [734, 469] on div "Instrucciones: Trabajo en clase. Trabajar en el cuaderno, marginar las hojas, e…" at bounding box center [753, 464] width 785 height 229
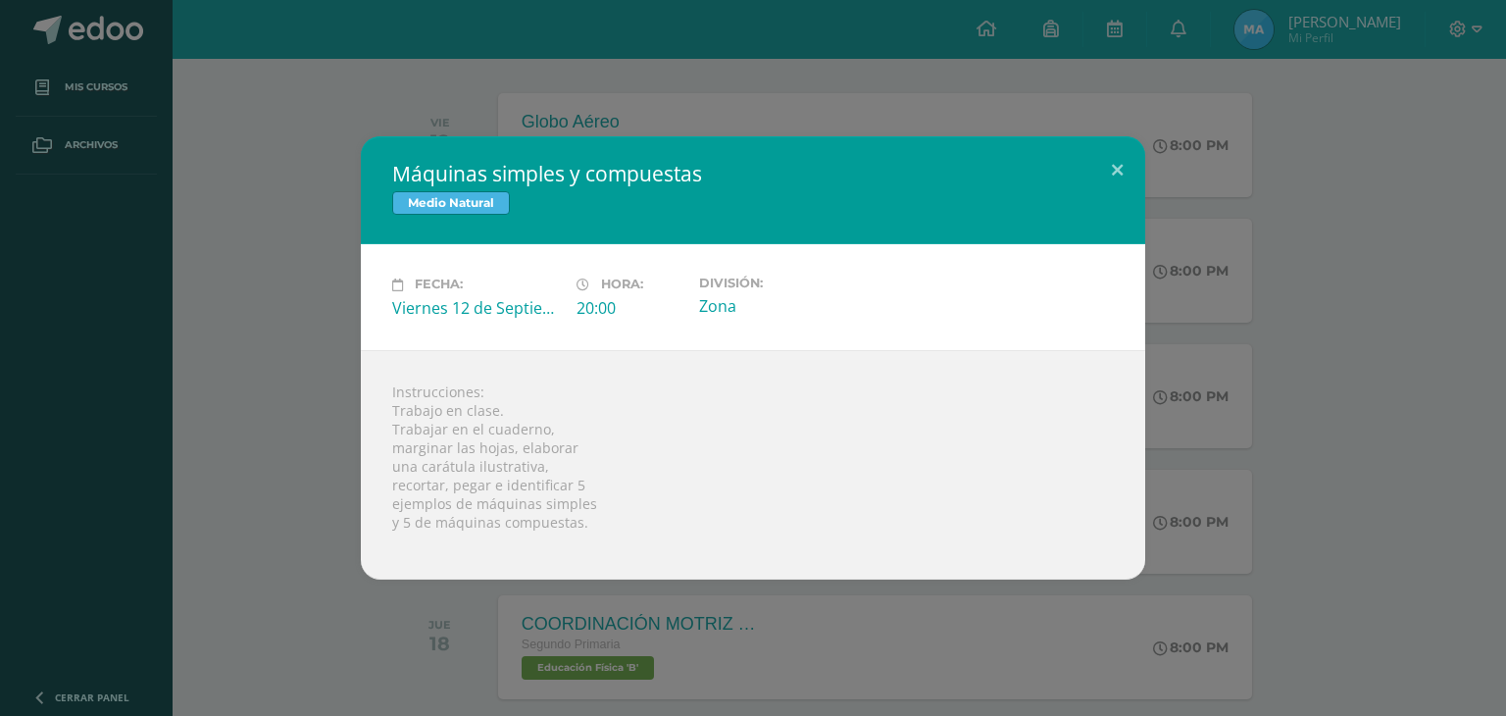
click at [763, 482] on div "Instrucciones: Trabajo en clase. Trabajar en el cuaderno, marginar las hojas, e…" at bounding box center [753, 464] width 785 height 229
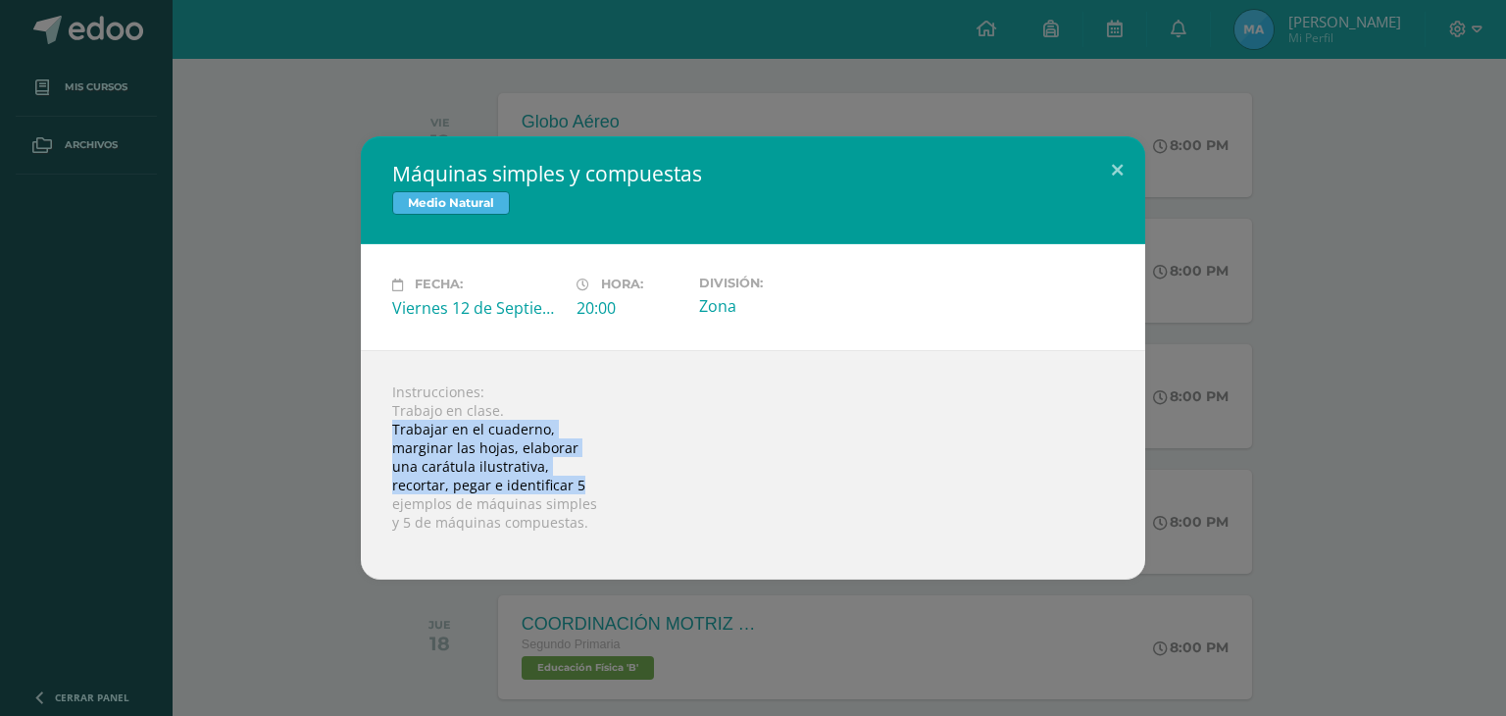
drag, startPoint x: 452, startPoint y: 459, endPoint x: 710, endPoint y: 488, distance: 259.6
click at [710, 488] on div "Instrucciones: Trabajo en clase. Trabajar en el cuaderno, marginar las hojas, e…" at bounding box center [753, 464] width 785 height 229
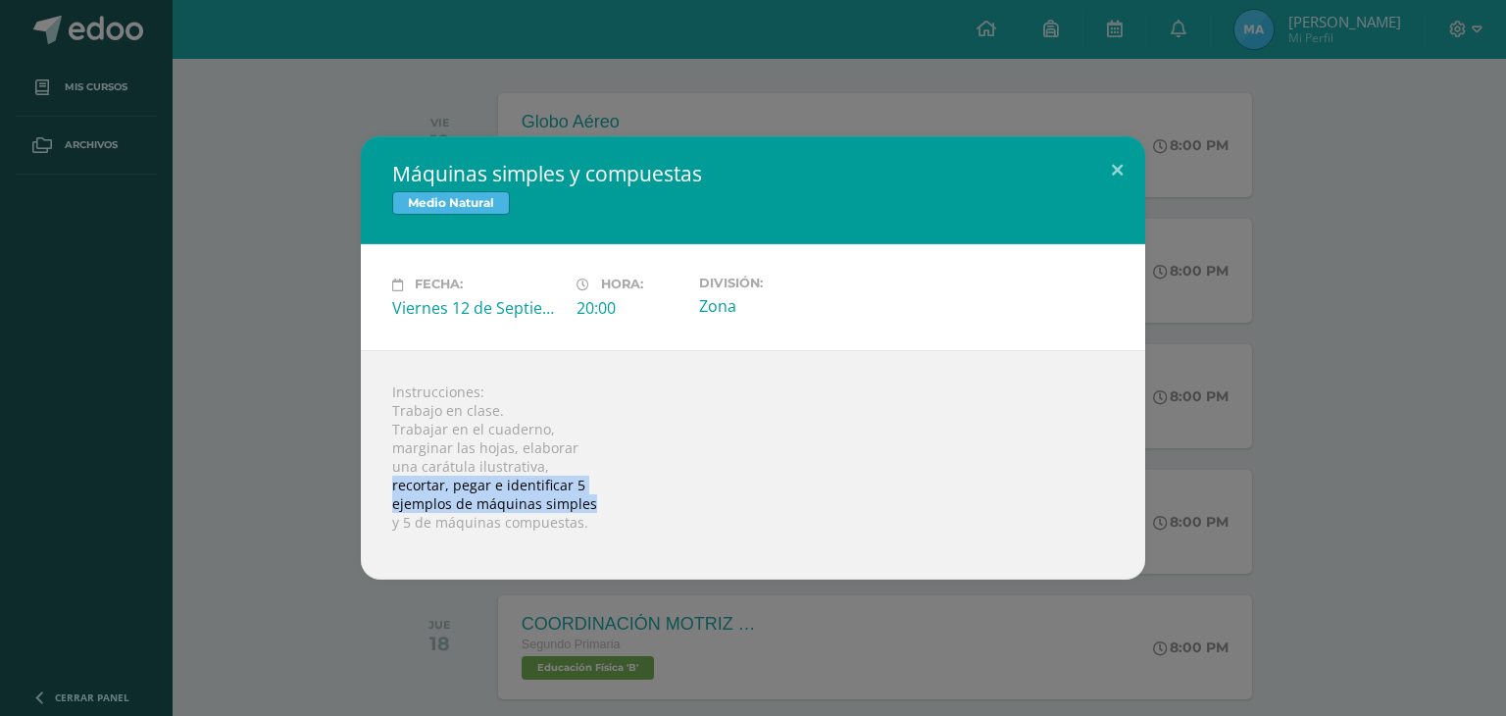
drag, startPoint x: 385, startPoint y: 476, endPoint x: 678, endPoint y: 501, distance: 293.3
click at [677, 501] on div "Instrucciones: Trabajo en clase. Trabajar en el cuaderno, marginar las hojas, e…" at bounding box center [753, 464] width 785 height 229
click at [678, 501] on div "Instrucciones: Trabajo en clase. Trabajar en el cuaderno, marginar las hojas, e…" at bounding box center [753, 464] width 785 height 229
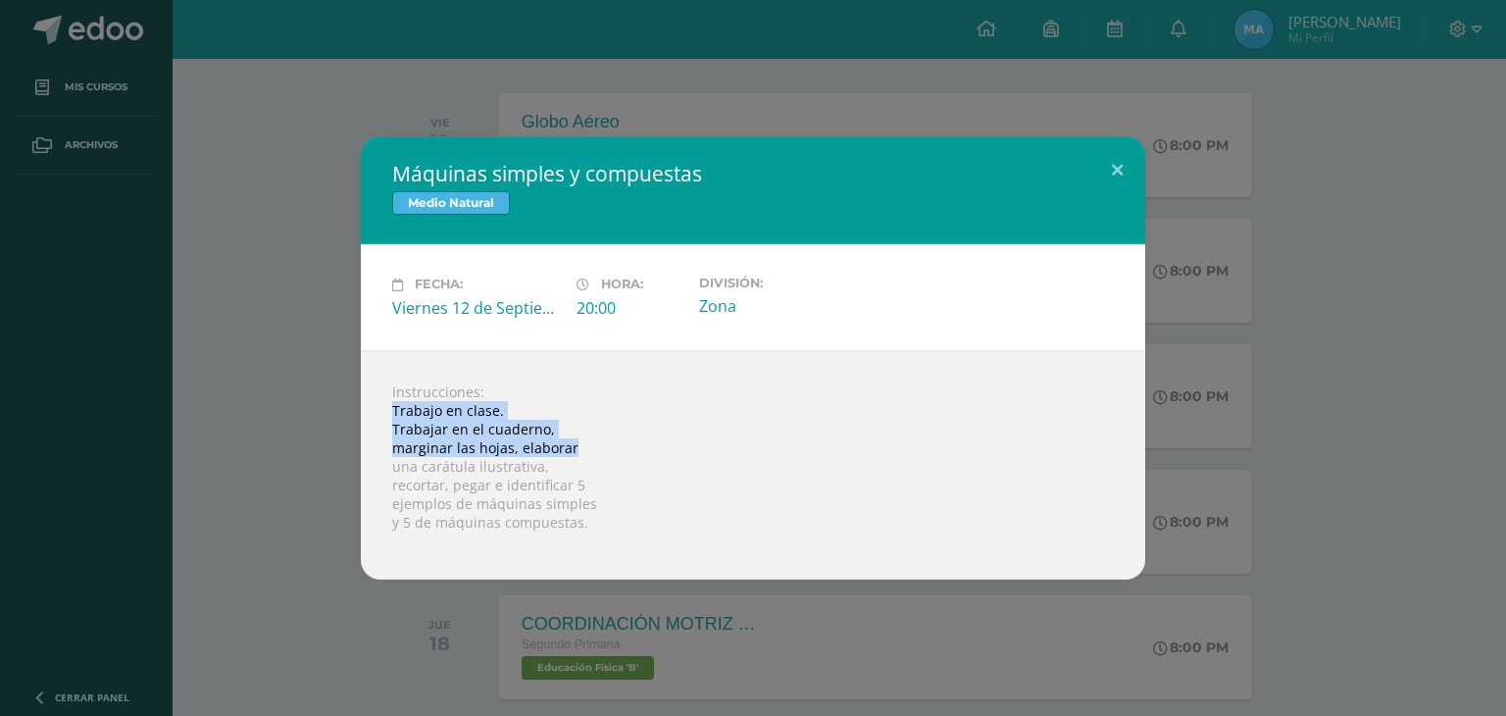
drag, startPoint x: 391, startPoint y: 405, endPoint x: 651, endPoint y: 460, distance: 265.6
click at [643, 453] on div "Instrucciones: Trabajo en clase. Trabajar en el cuaderno, marginar las hojas, e…" at bounding box center [753, 464] width 785 height 229
click at [655, 465] on div "Instrucciones: Trabajo en clase. Trabajar en el cuaderno, marginar las hojas, e…" at bounding box center [753, 464] width 785 height 229
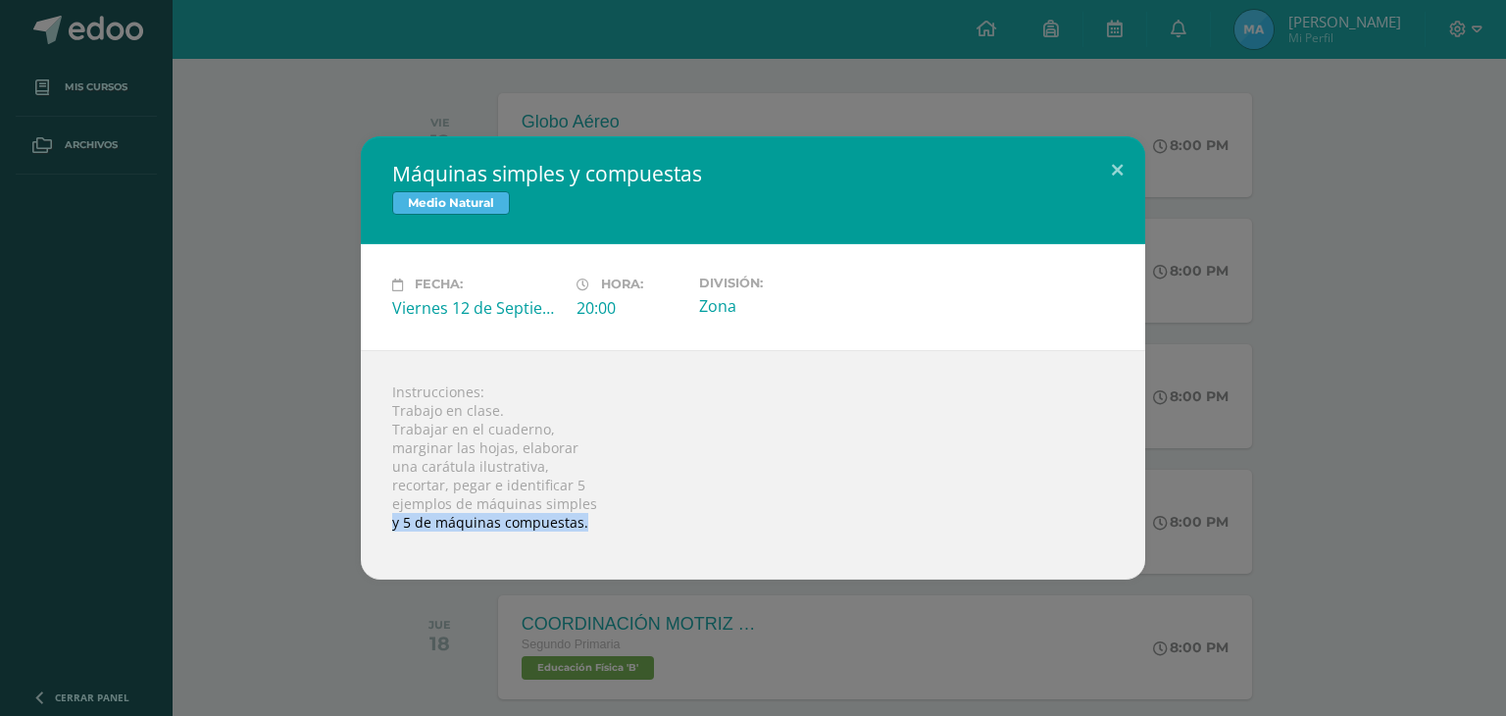
drag, startPoint x: 375, startPoint y: 525, endPoint x: 596, endPoint y: 527, distance: 221.6
click at [596, 527] on div "Instrucciones: Trabajo en clase. Trabajar en el cuaderno, marginar las hojas, e…" at bounding box center [753, 464] width 785 height 229
click at [1112, 172] on button at bounding box center [1117, 169] width 56 height 67
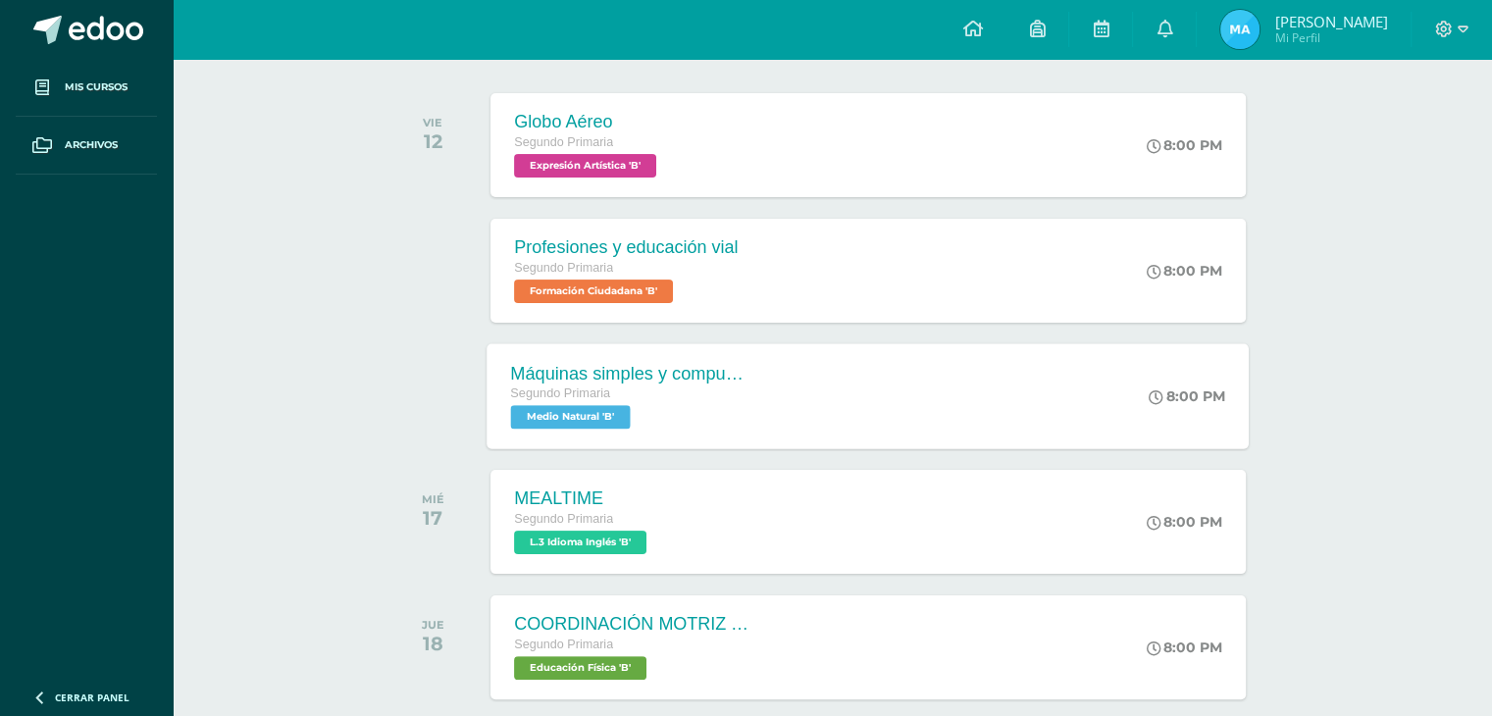
click at [616, 390] on div "Segundo Primaria" at bounding box center [629, 394] width 237 height 22
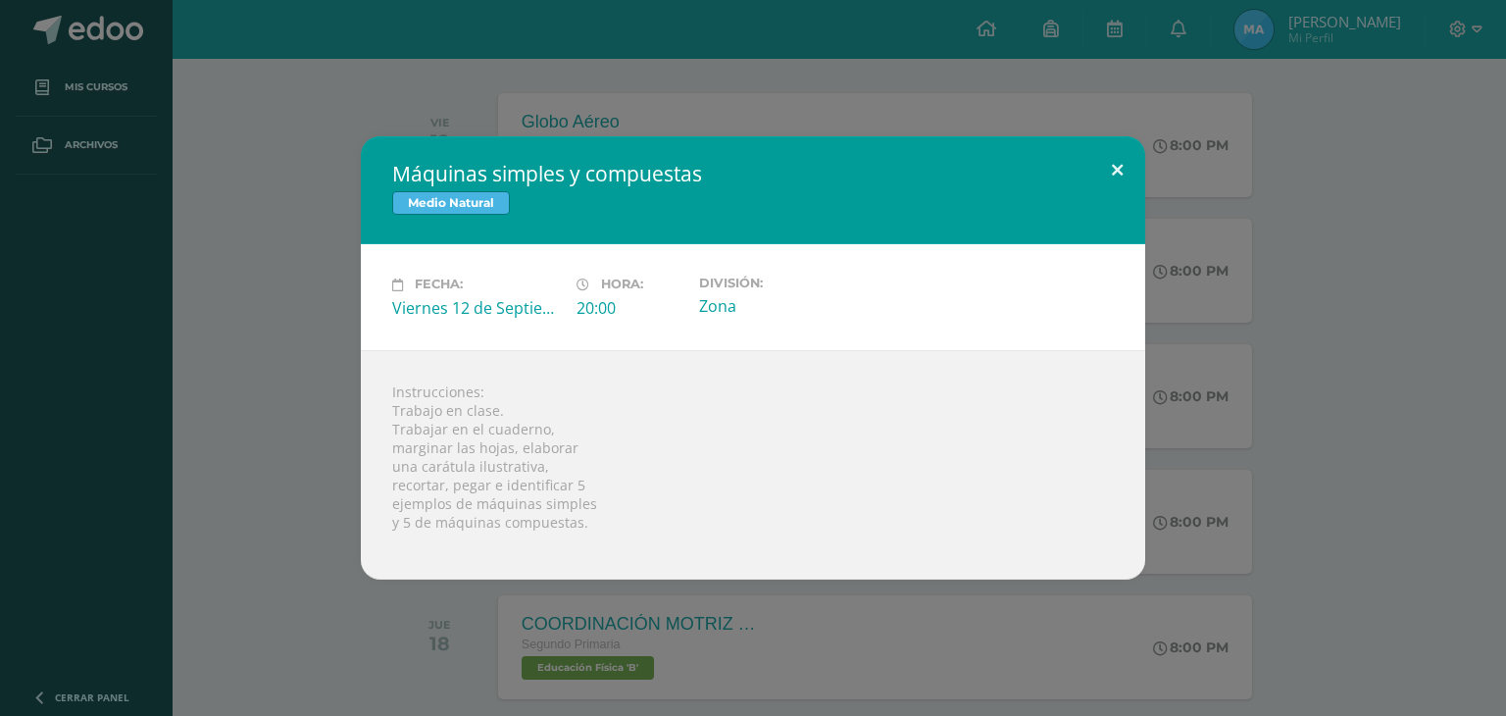
click at [1113, 177] on button at bounding box center [1117, 169] width 56 height 67
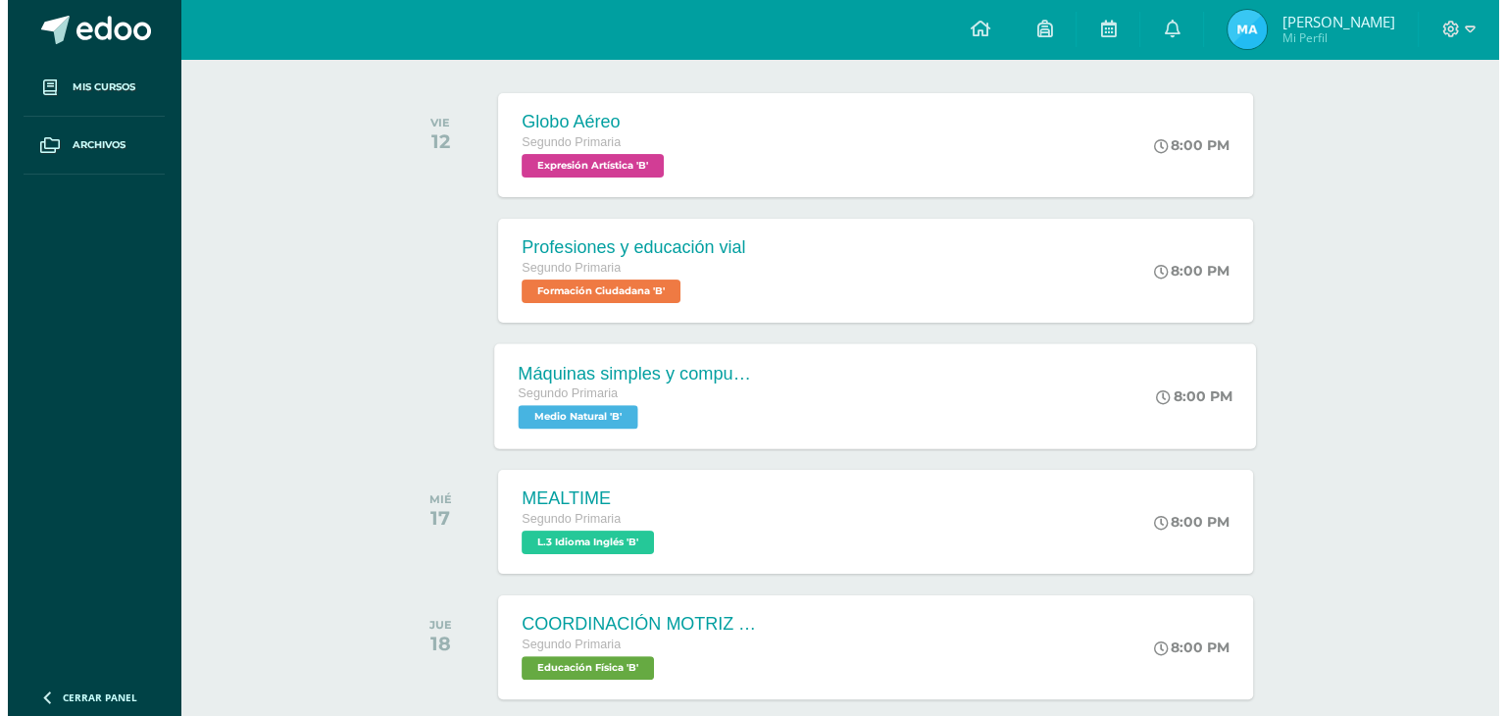
scroll to position [196, 0]
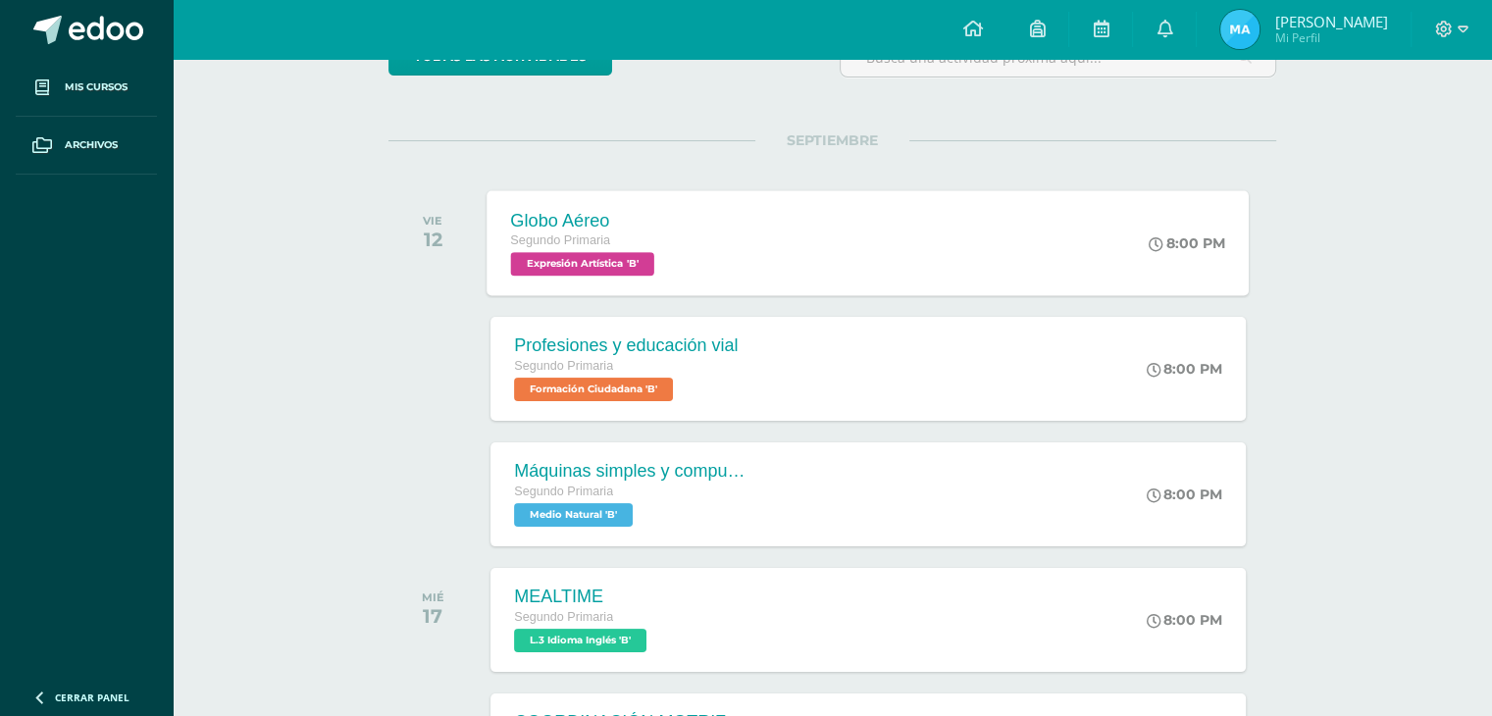
click at [706, 240] on div "Globo Aéreo Segundo Primaria Expresión Artística 'B' 8:00 PM Globo Aéreo Expres…" at bounding box center [868, 242] width 762 height 105
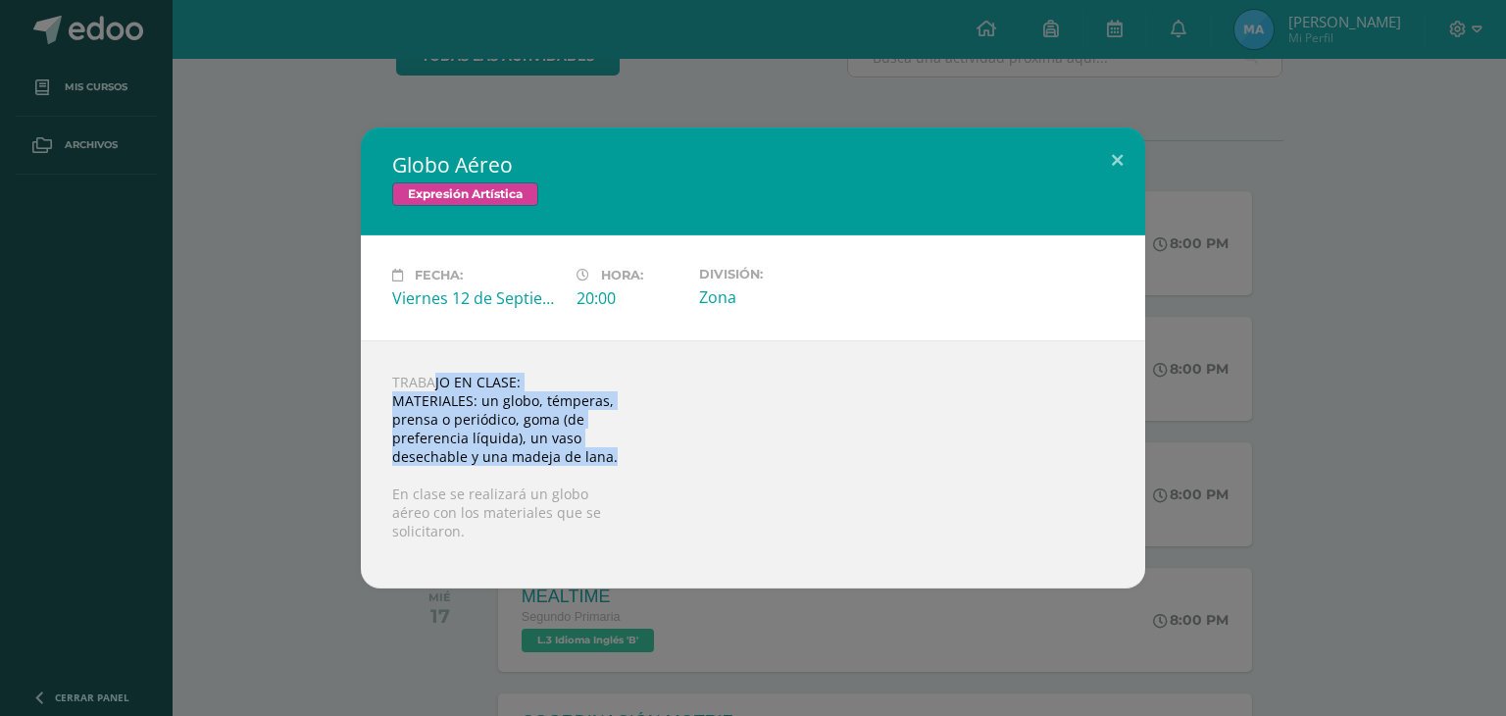
drag, startPoint x: 392, startPoint y: 382, endPoint x: 801, endPoint y: 447, distance: 414.0
click at [801, 447] on div "TRABAJO EN CLASE: MATERIALES: un globo, témperas, prensa o periódico, goma (de …" at bounding box center [753, 464] width 785 height 248
click at [800, 447] on div "TRABAJO EN CLASE: MATERIALES: un globo, témperas, prensa o periódico, goma (de …" at bounding box center [753, 464] width 785 height 248
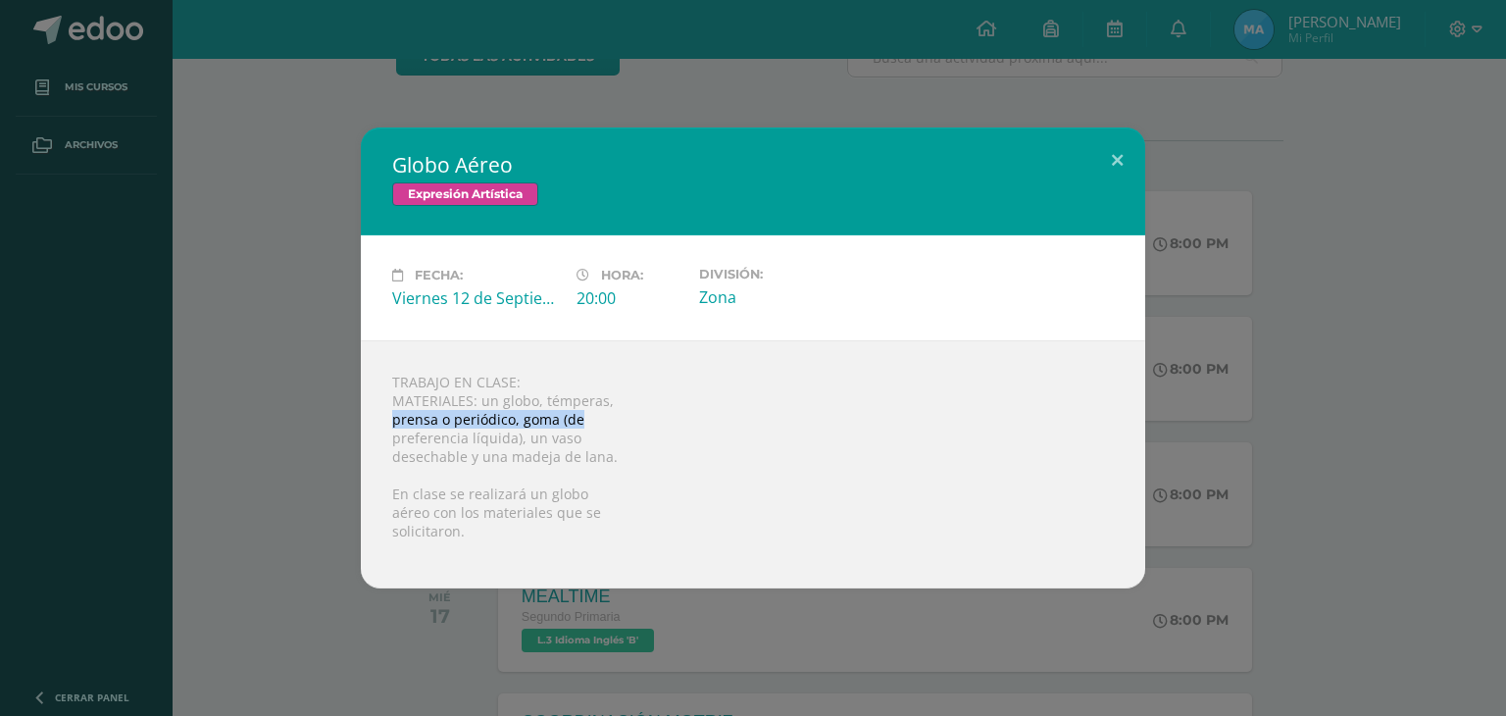
drag, startPoint x: 383, startPoint y: 415, endPoint x: 625, endPoint y: 428, distance: 241.6
click at [625, 428] on div "TRABAJO EN CLASE: MATERIALES: un globo, témperas, prensa o periódico, goma (de …" at bounding box center [753, 464] width 785 height 248
drag, startPoint x: 361, startPoint y: 448, endPoint x: 659, endPoint y: 447, distance: 298.1
click at [659, 447] on div "TRABAJO EN CLASE: MATERIALES: un globo, témperas, prensa o periódico, goma (de …" at bounding box center [753, 464] width 785 height 248
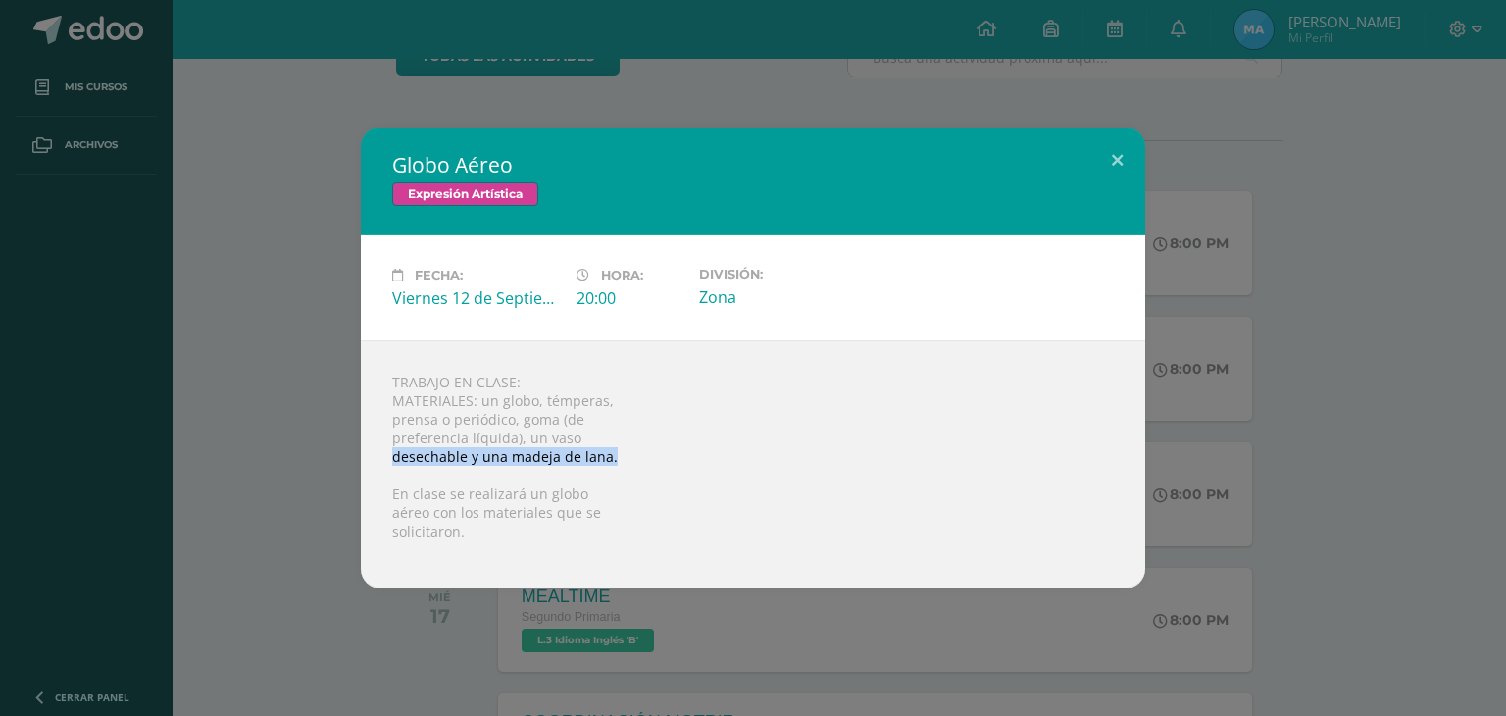
click at [659, 447] on div "TRABAJO EN CLASE: MATERIALES: un globo, témperas, prensa o periódico, goma (de …" at bounding box center [753, 464] width 785 height 248
click at [1116, 167] on button at bounding box center [1117, 160] width 56 height 67
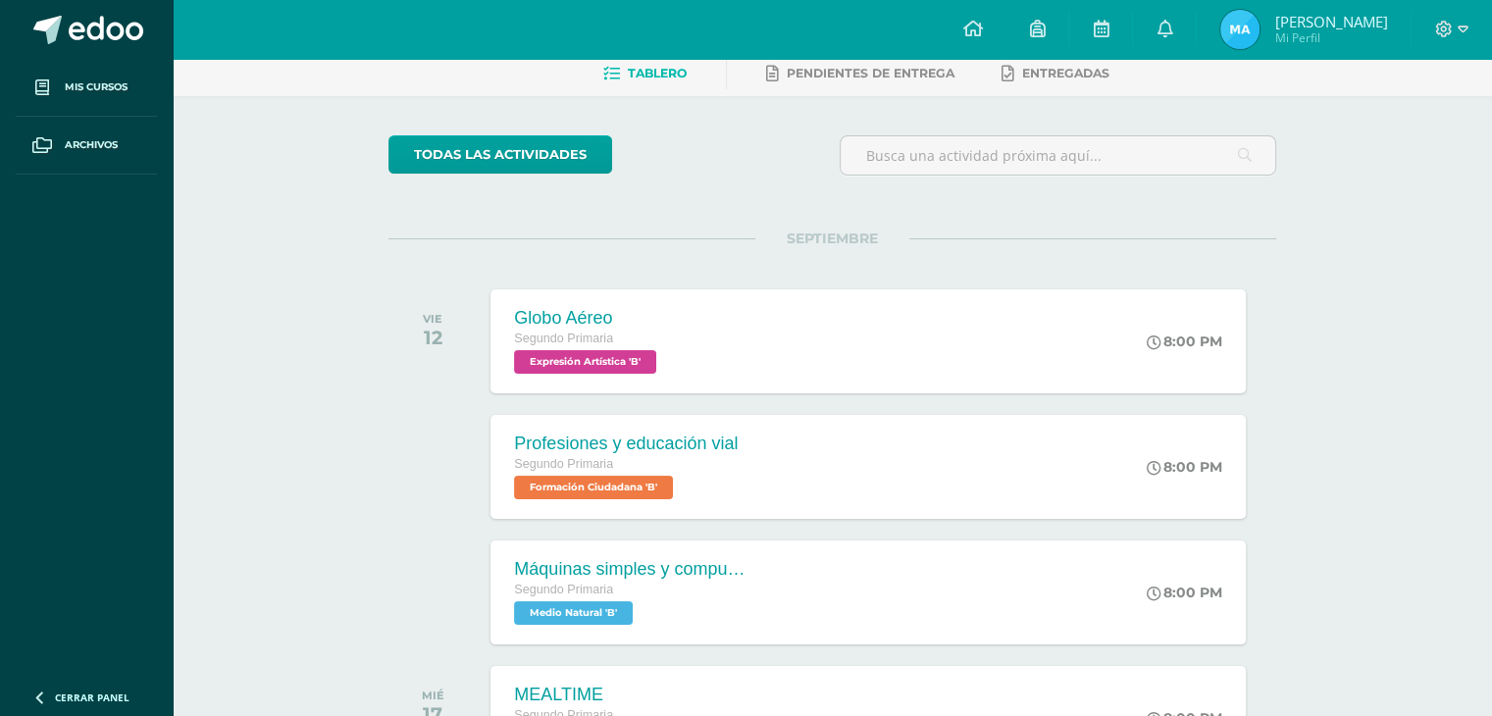
scroll to position [0, 0]
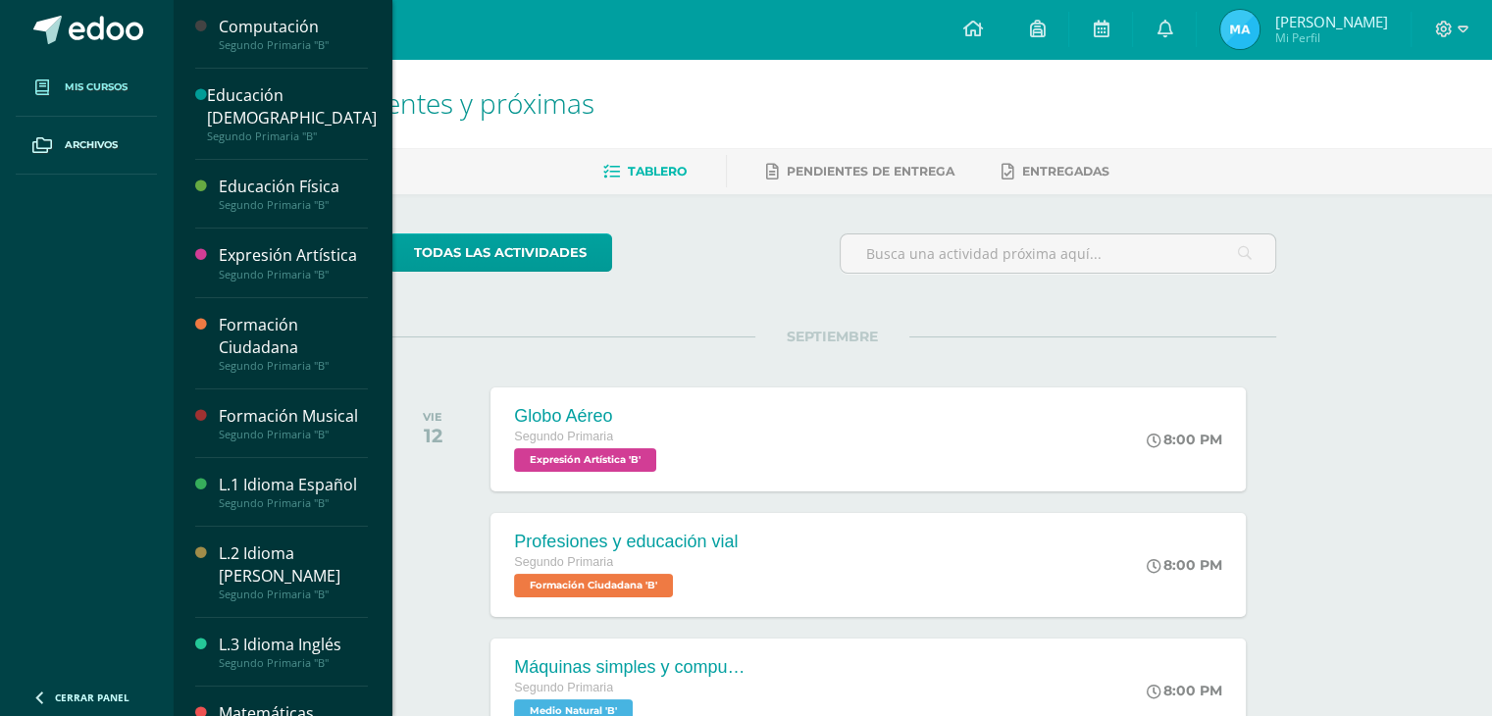
click at [87, 92] on span "Mis cursos" at bounding box center [96, 87] width 63 height 16
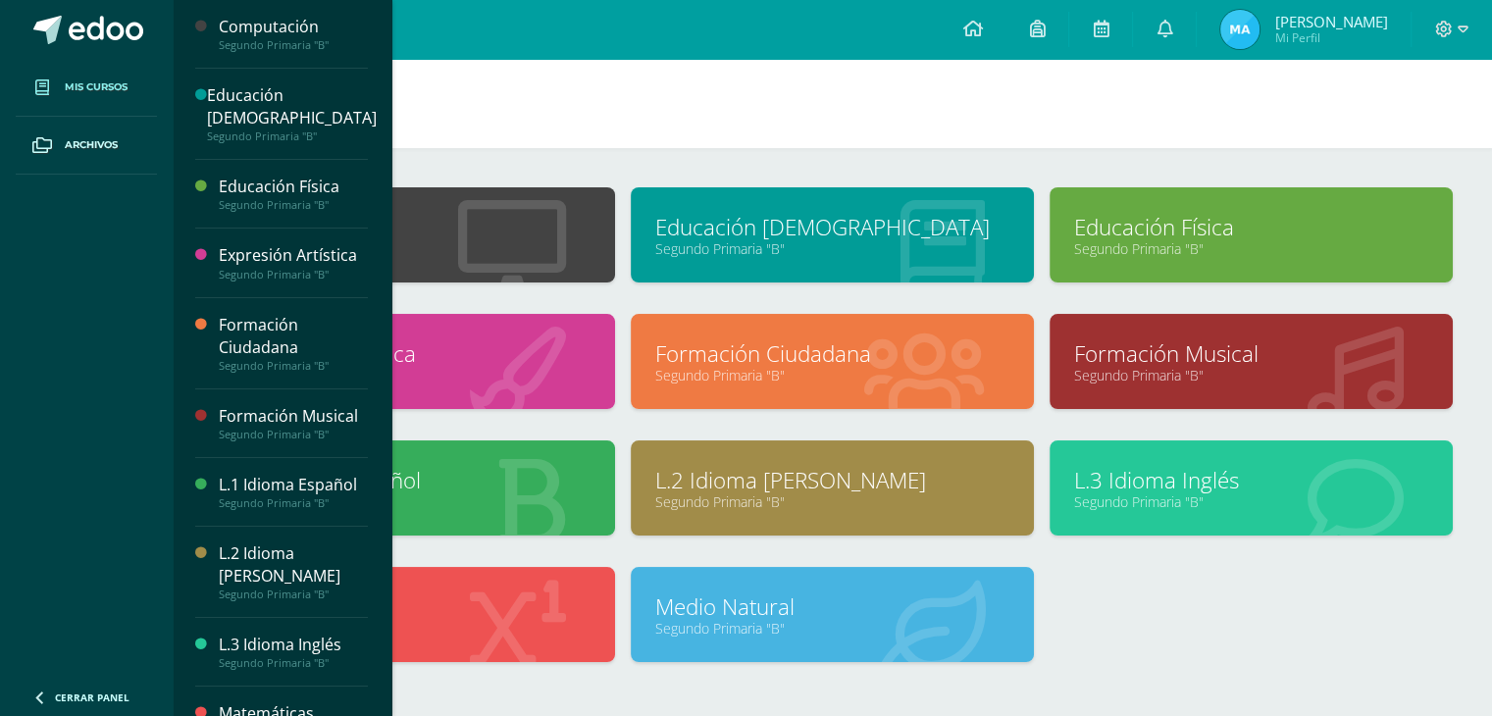
click at [106, 69] on link "Mis cursos" at bounding box center [86, 88] width 141 height 58
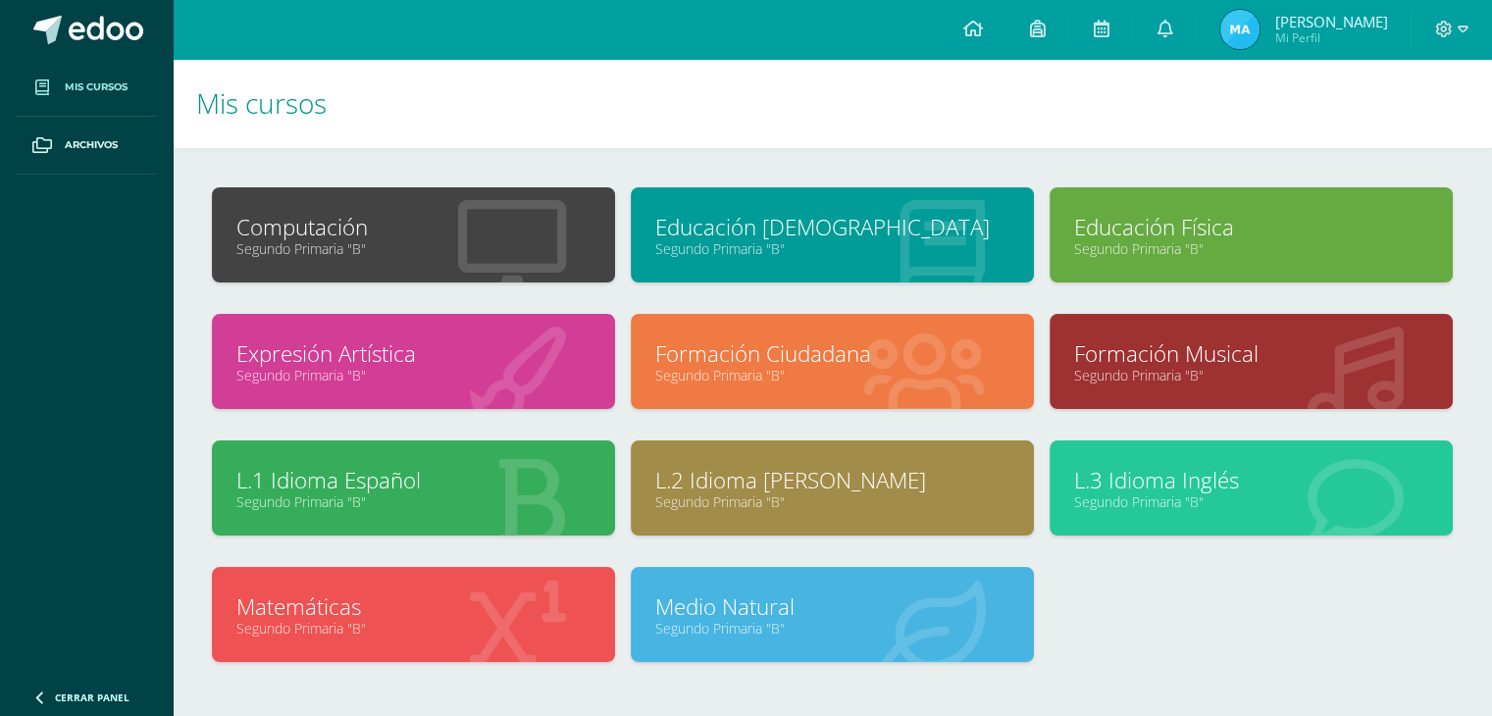
click at [757, 352] on link "Formación Ciudadana" at bounding box center [832, 353] width 354 height 30
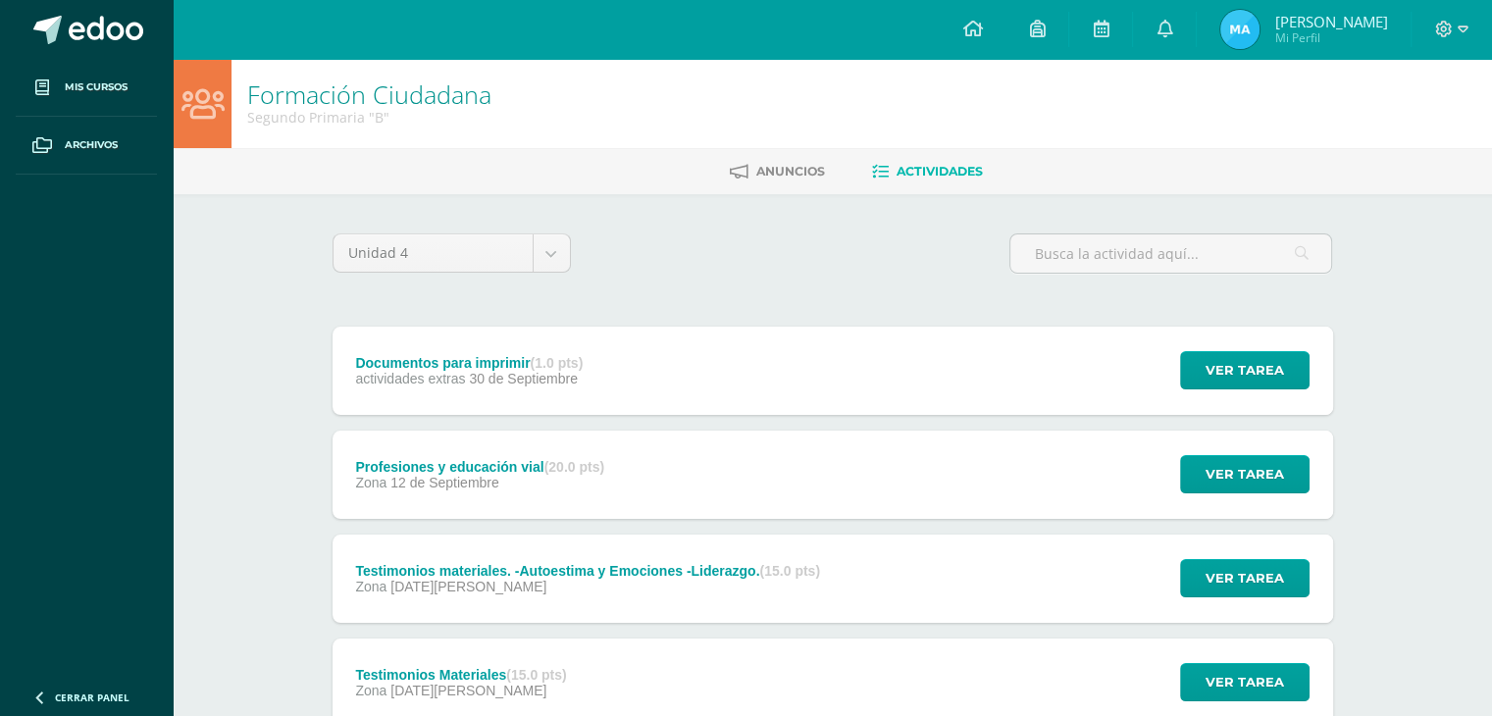
scroll to position [98, 0]
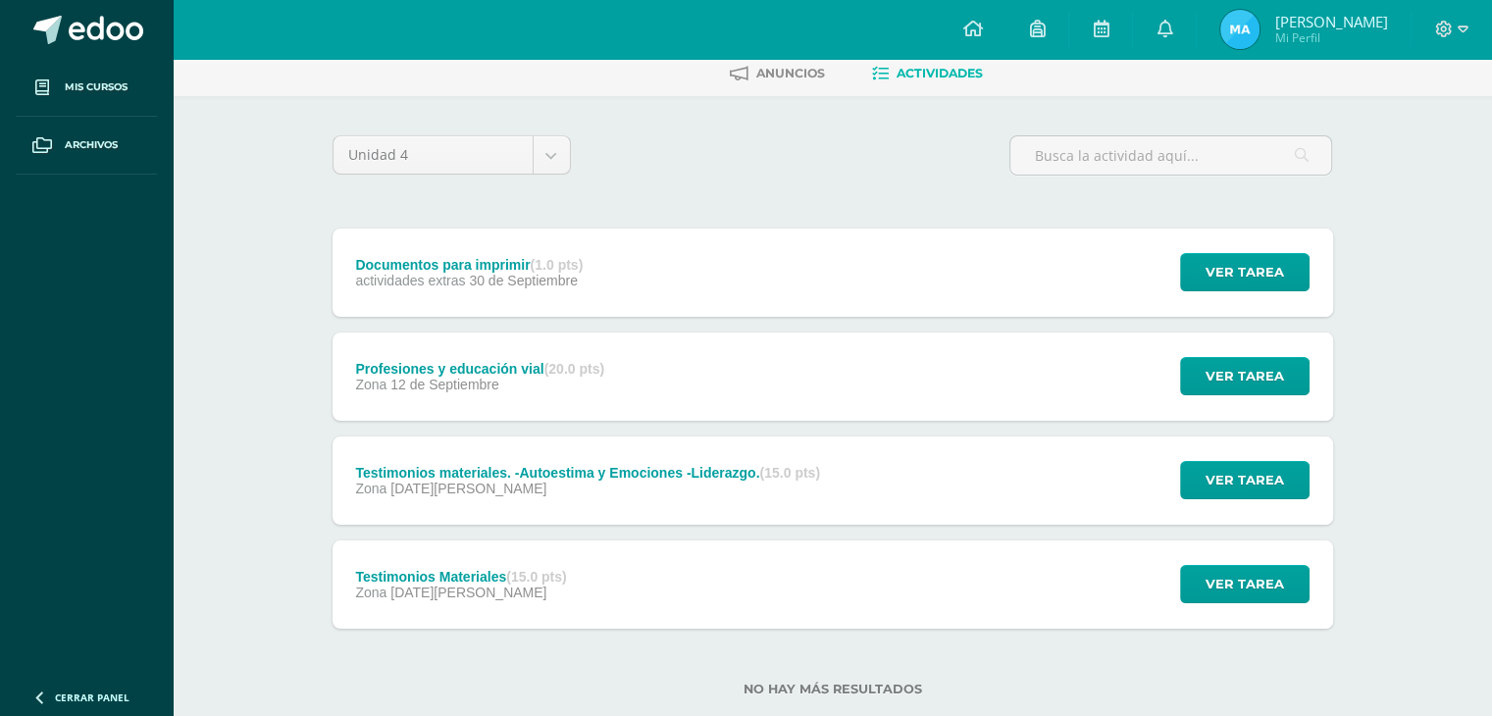
click at [473, 290] on div "Documentos para imprimir (1.0 pts) actividades extras [DATE]" at bounding box center [469, 272] width 275 height 88
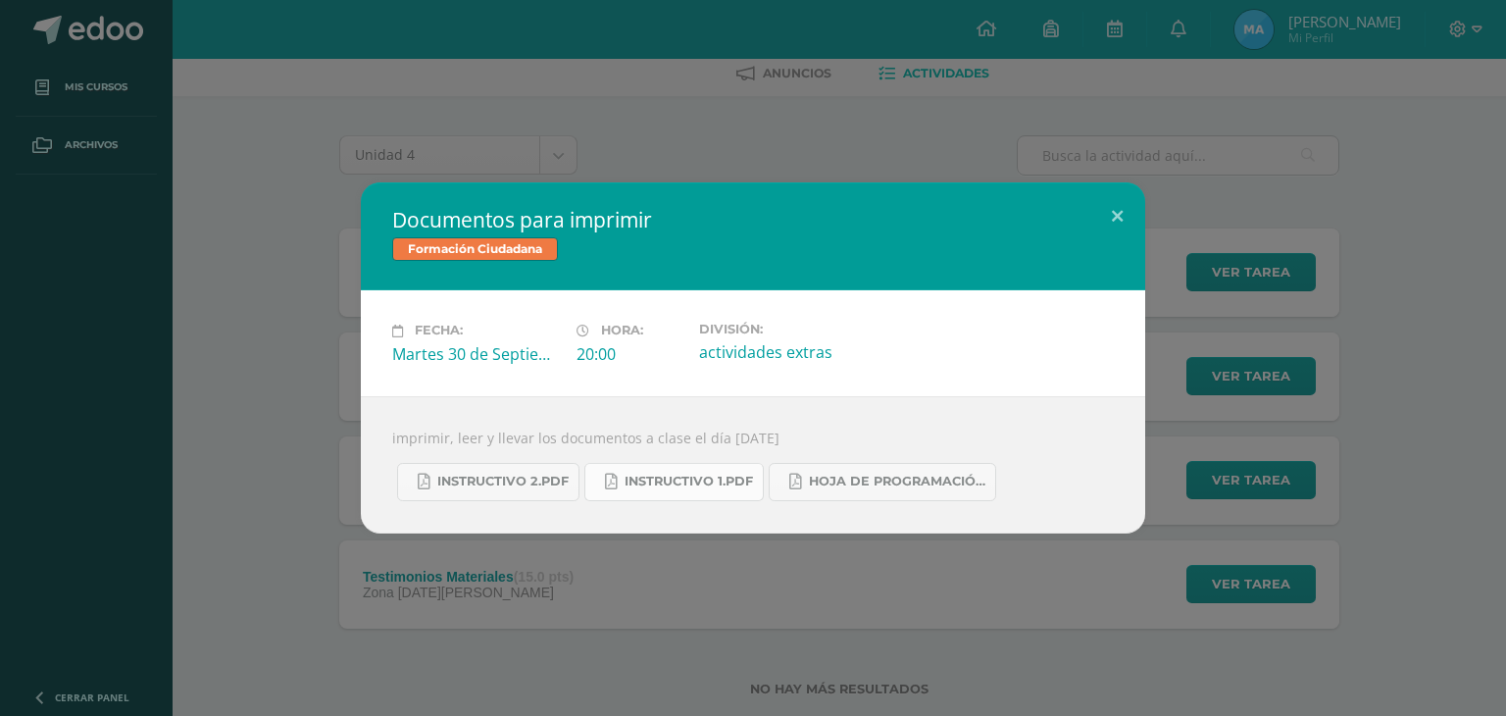
click at [694, 481] on span "Instructivo 1.pdf" at bounding box center [689, 482] width 128 height 16
click at [447, 485] on span "Instructivo 2.pdf" at bounding box center [502, 482] width 131 height 16
click at [956, 151] on div "Documentos para imprimir Formación Ciudadana Fecha: [DATE] Hora: 20:00 División:" at bounding box center [753, 358] width 1506 height 716
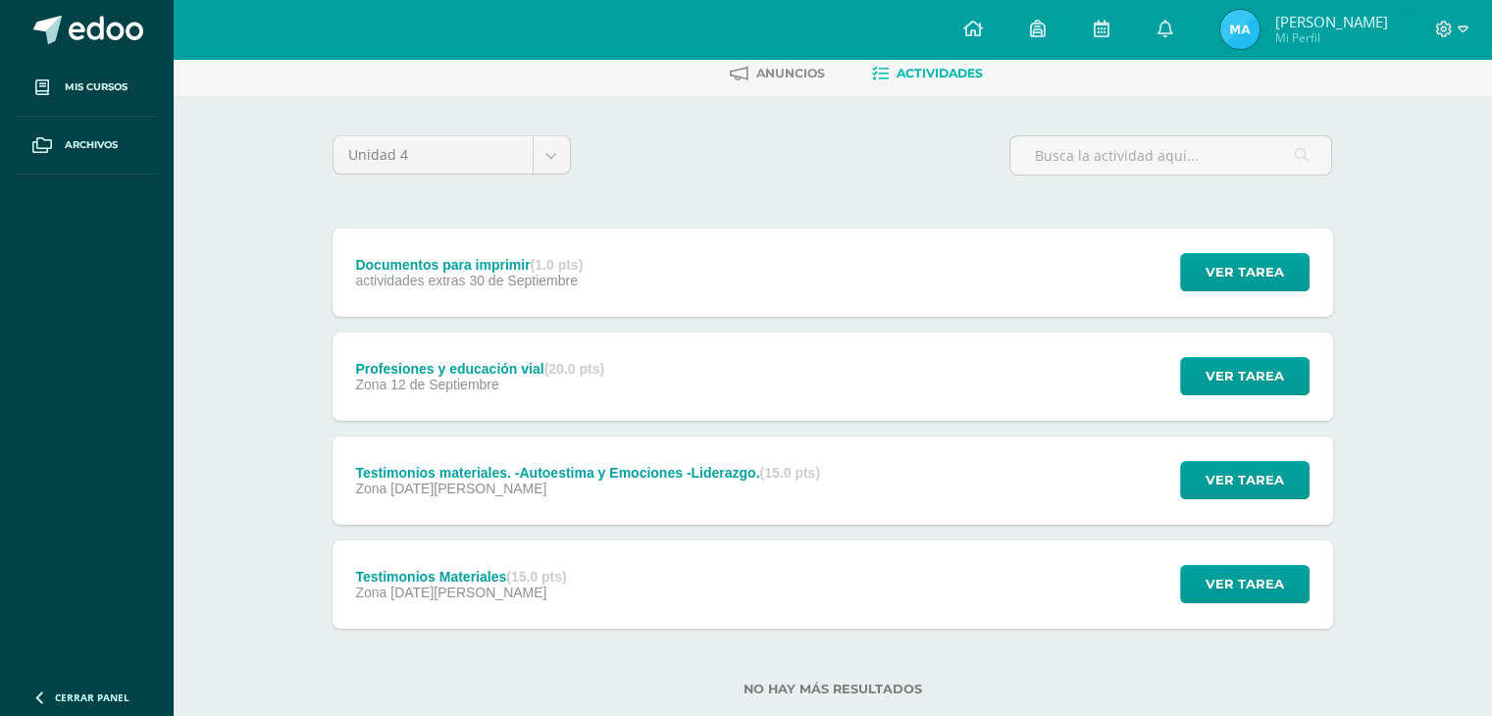
scroll to position [0, 0]
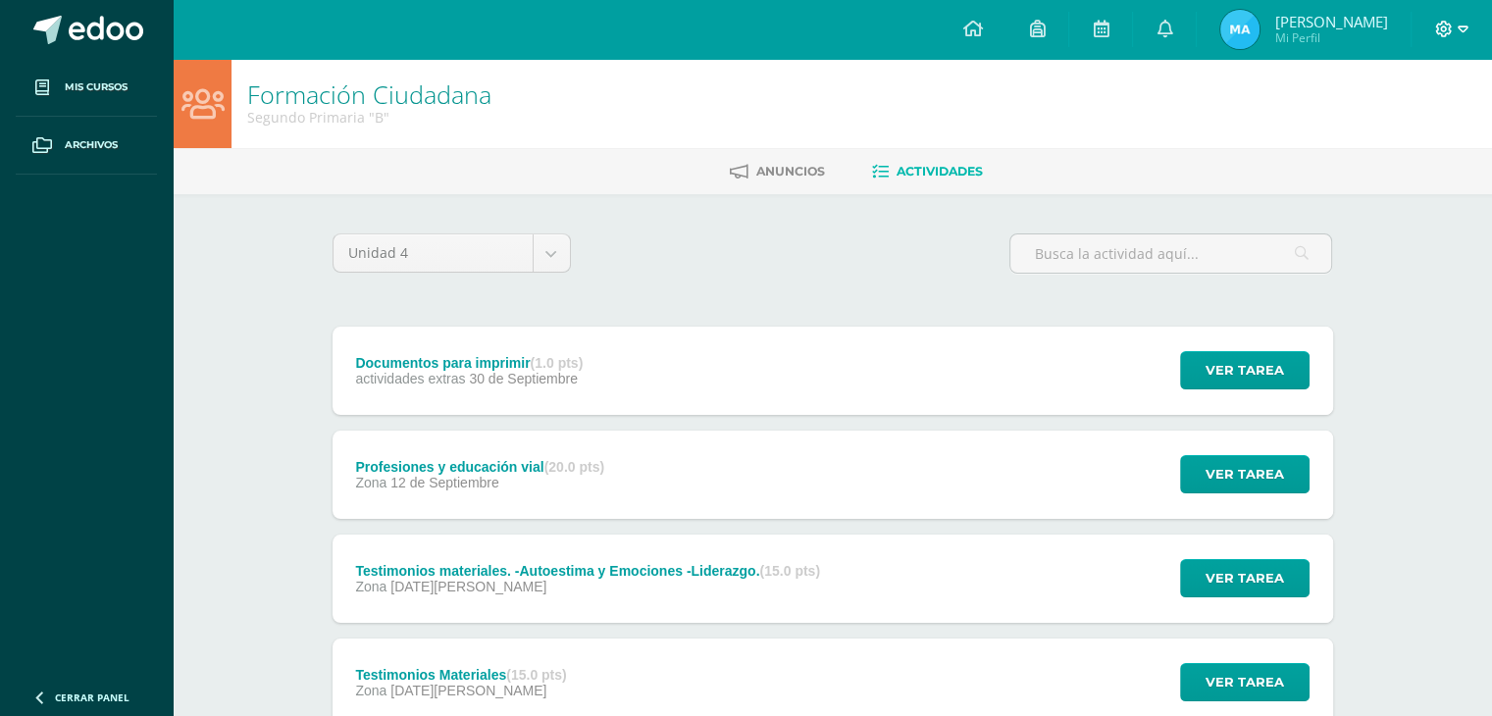
click at [1463, 31] on icon at bounding box center [1462, 28] width 11 height 7
click at [1420, 124] on span "Cerrar sesión" at bounding box center [1400, 133] width 88 height 19
